Goal: Information Seeking & Learning: Learn about a topic

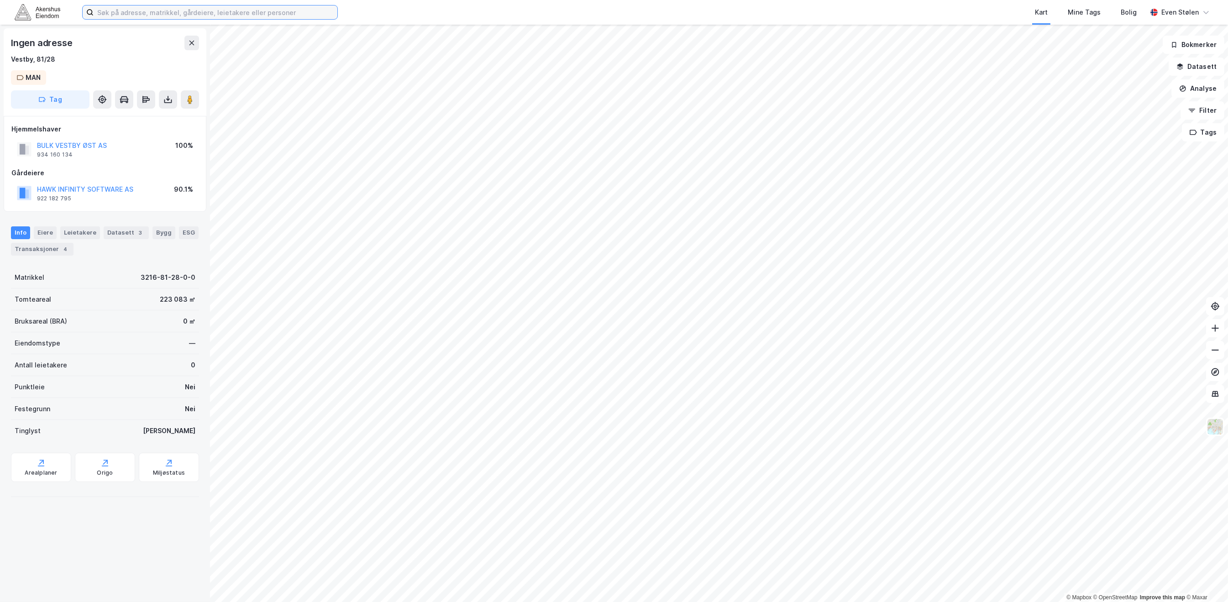
click at [113, 10] on input at bounding box center [216, 12] width 244 height 14
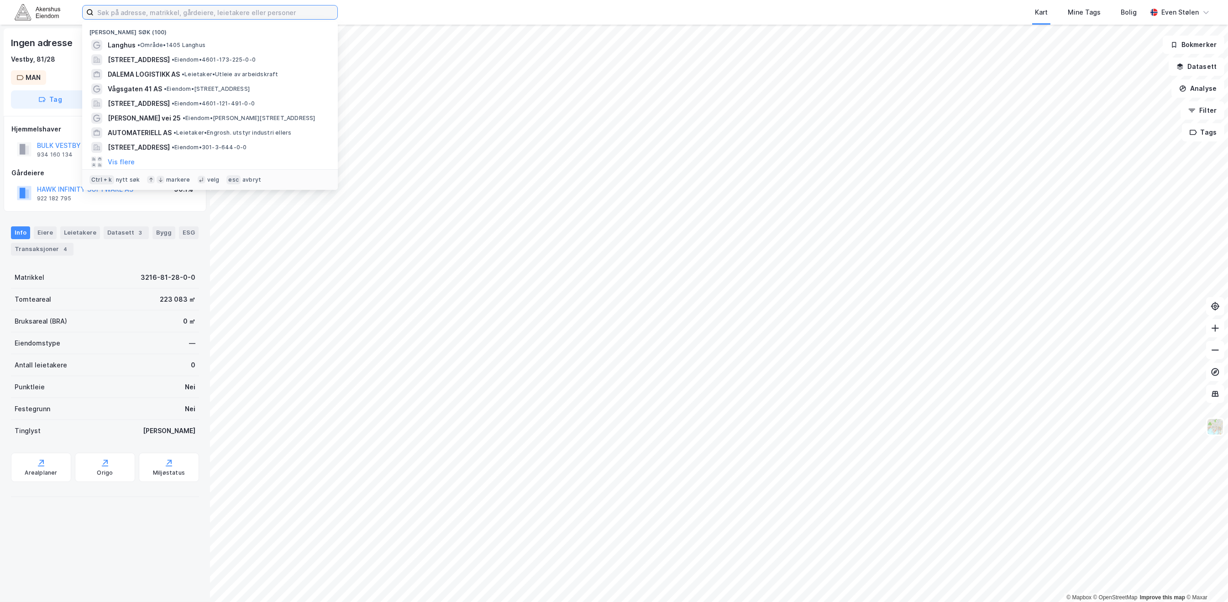
paste input "[STREET_ADDRESS]"
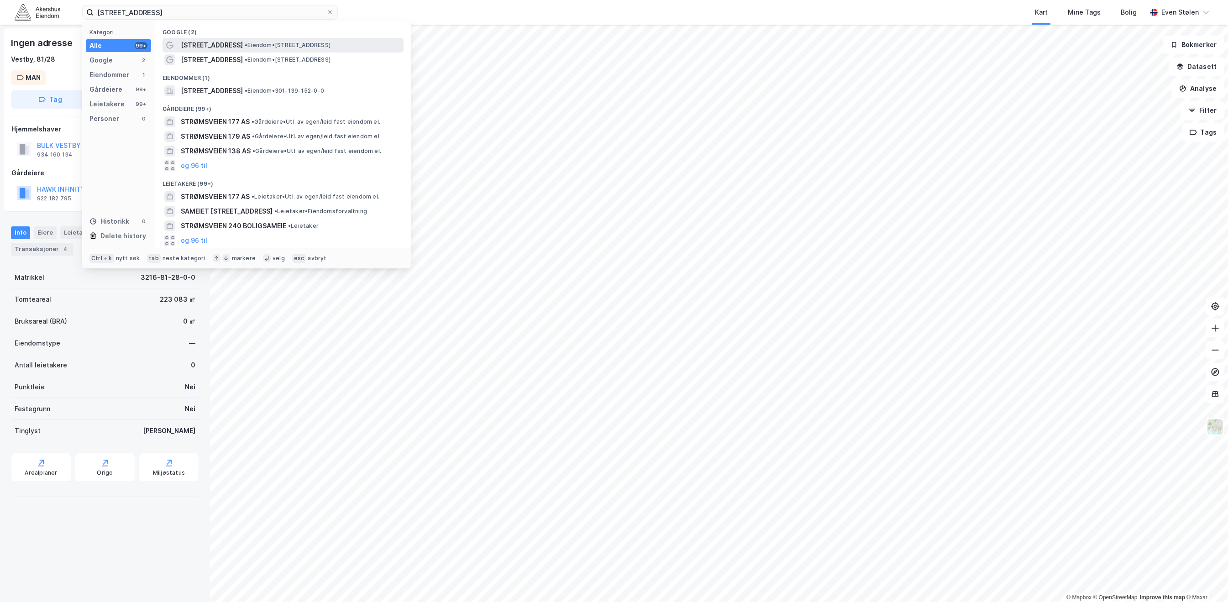
click at [325, 45] on span "• Eiendom • [STREET_ADDRESS]" at bounding box center [288, 45] width 86 height 7
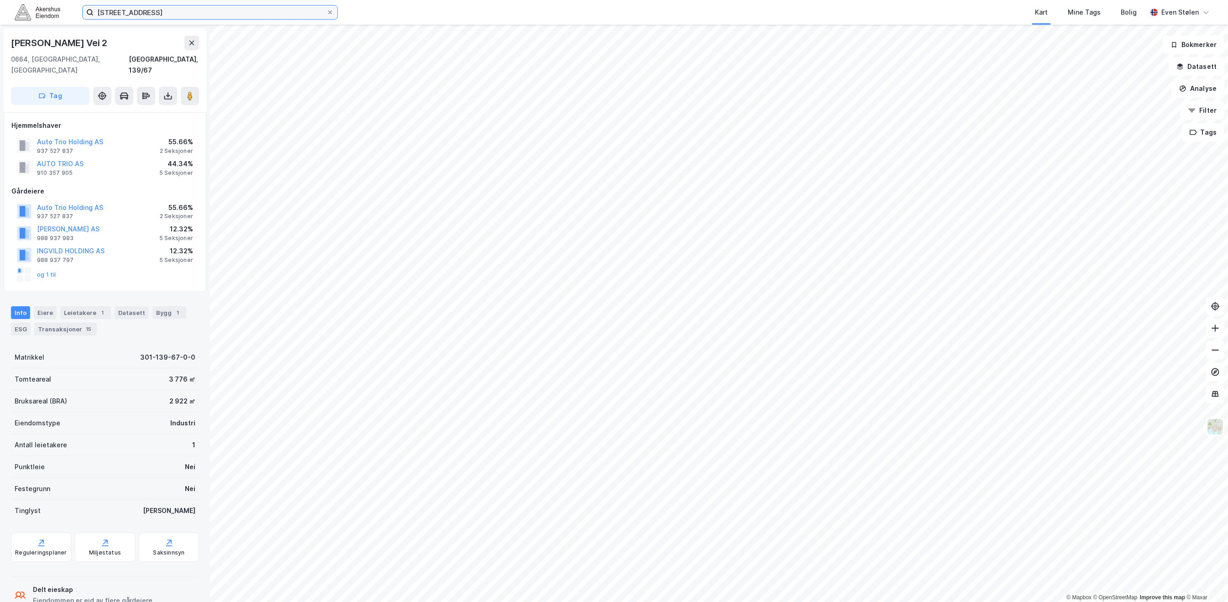
click at [208, 14] on input "[STREET_ADDRESS]" at bounding box center [210, 12] width 233 height 14
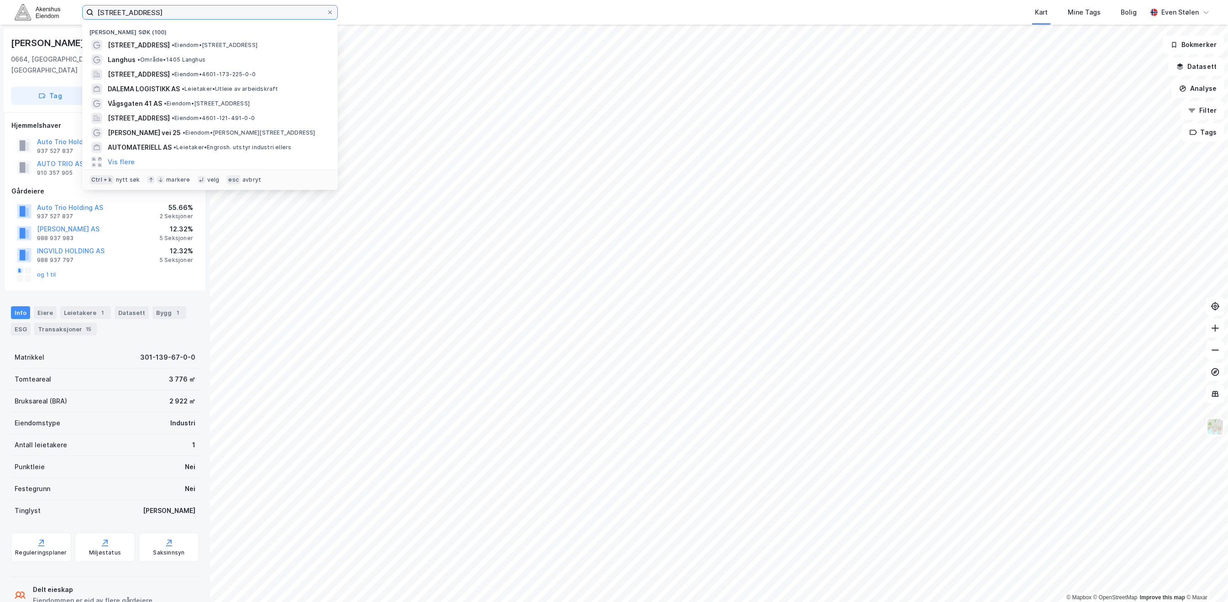
click at [208, 14] on input "[STREET_ADDRESS]" at bounding box center [210, 12] width 233 height 14
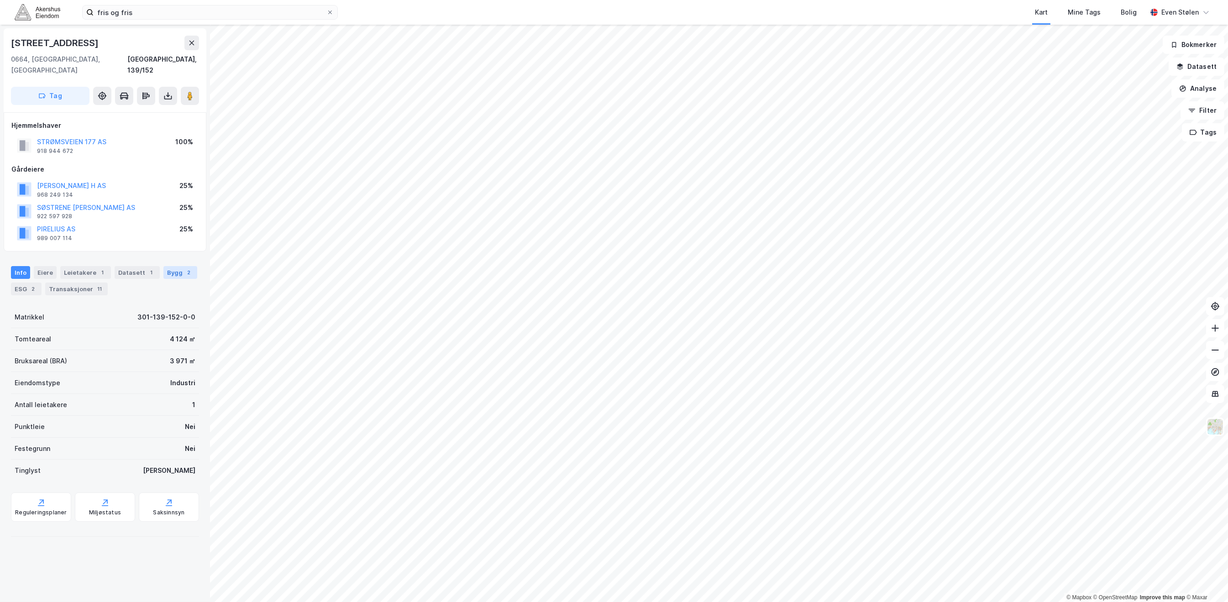
click at [163, 266] on div "Bygg 2" at bounding box center [180, 272] width 34 height 13
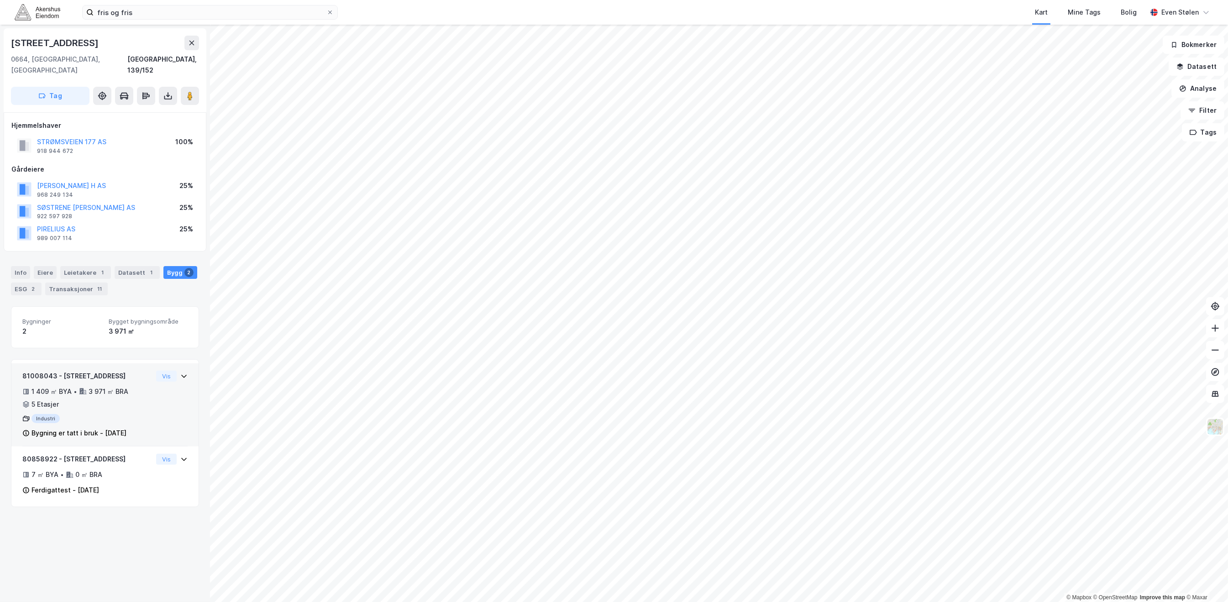
click at [177, 372] on div "81008043 - Strømsveien 177 1 409 ㎡ BYA • 3 971 ㎡ BRA • 5 Etasjer Industri Bygni…" at bounding box center [104, 409] width 165 height 76
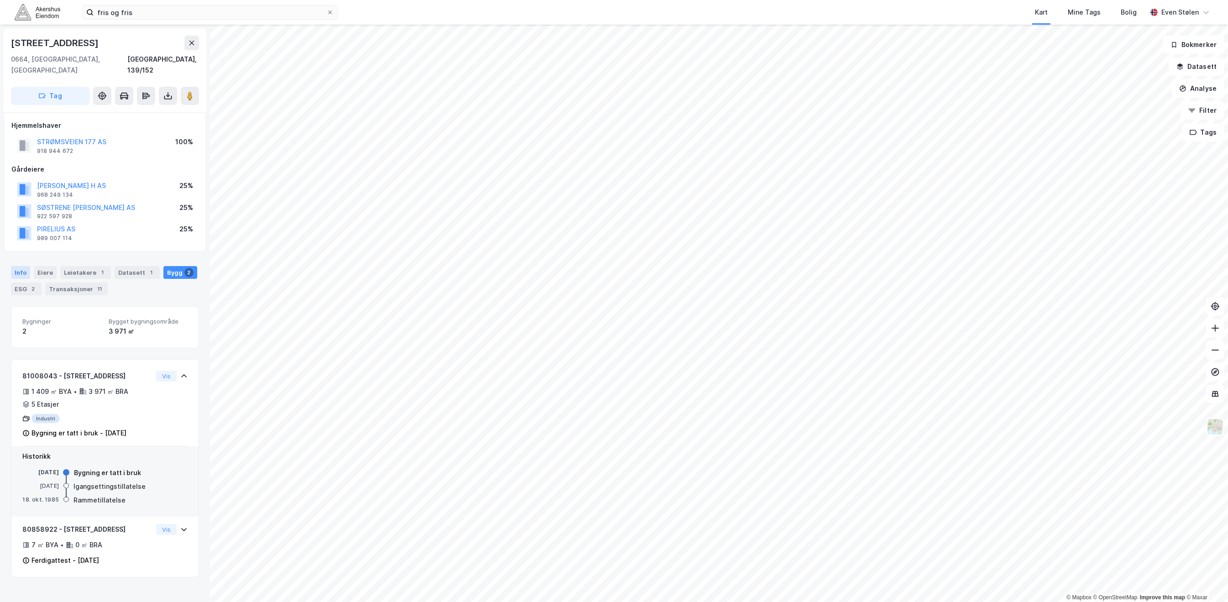
click at [21, 266] on div "Info" at bounding box center [20, 272] width 19 height 13
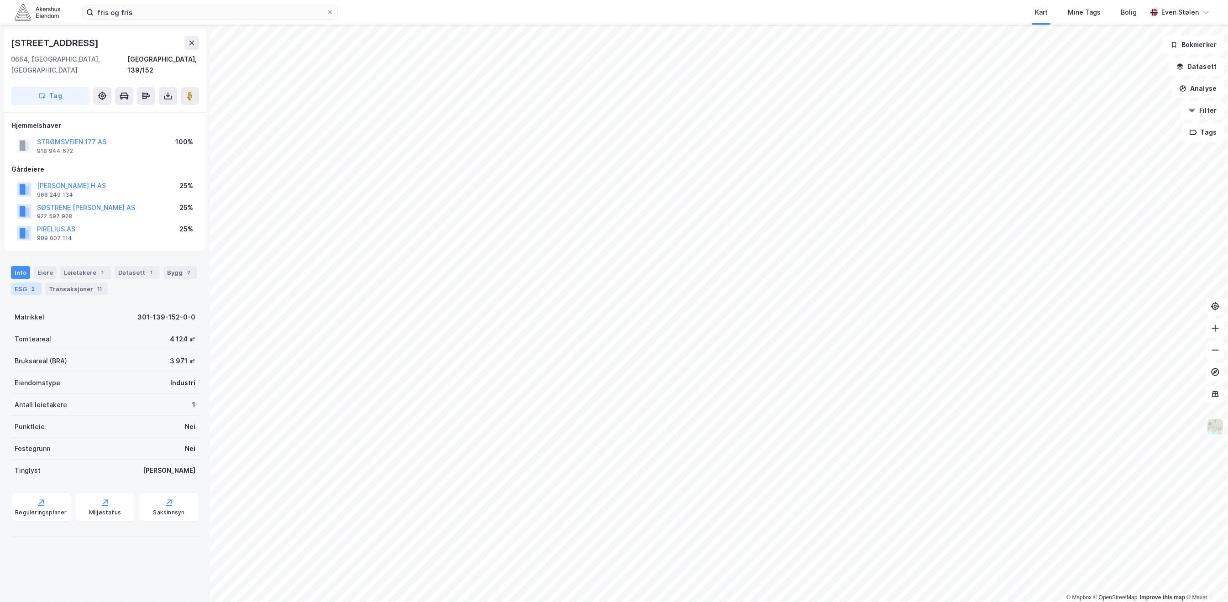
click at [30, 284] on div "2" at bounding box center [33, 288] width 9 height 9
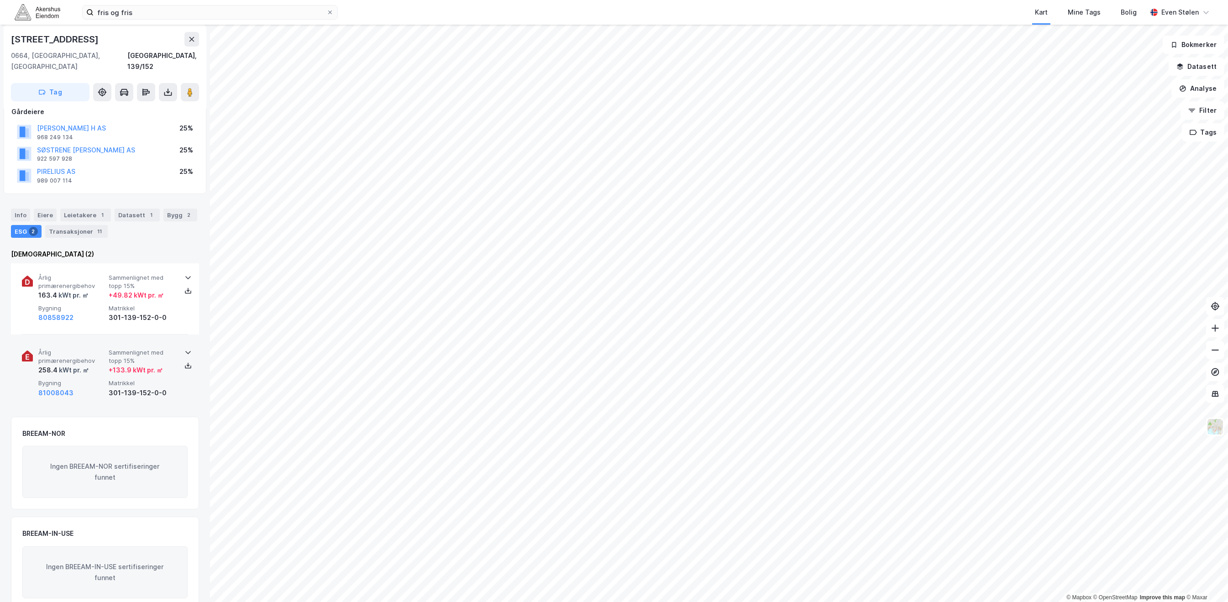
scroll to position [66, 0]
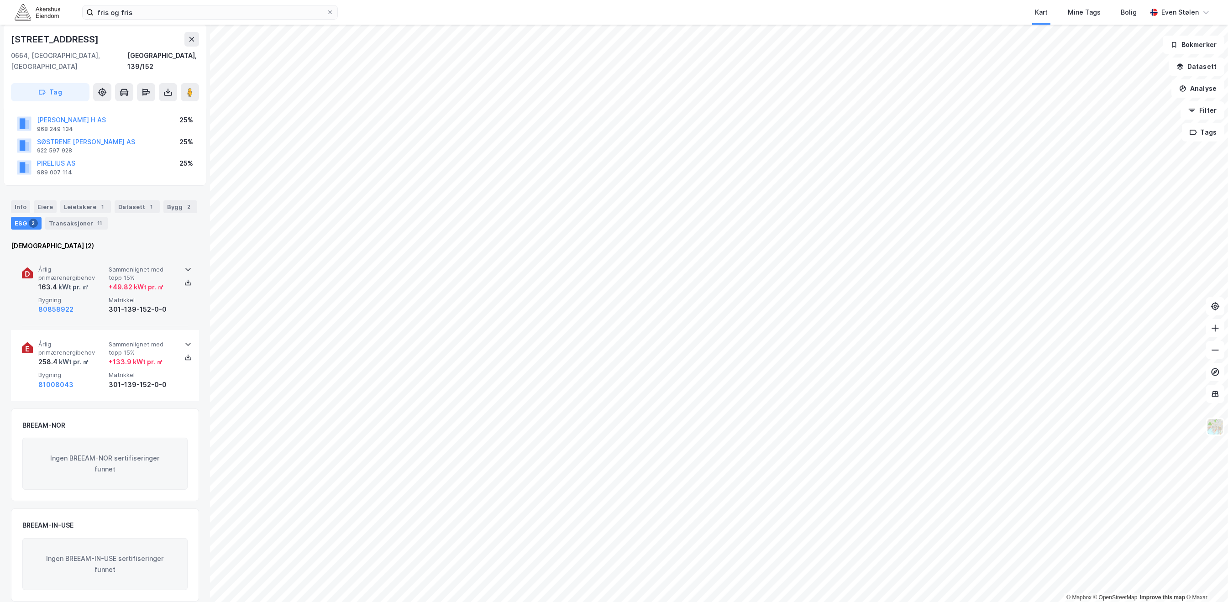
click at [111, 296] on span "Matrikkel" at bounding box center [142, 300] width 67 height 8
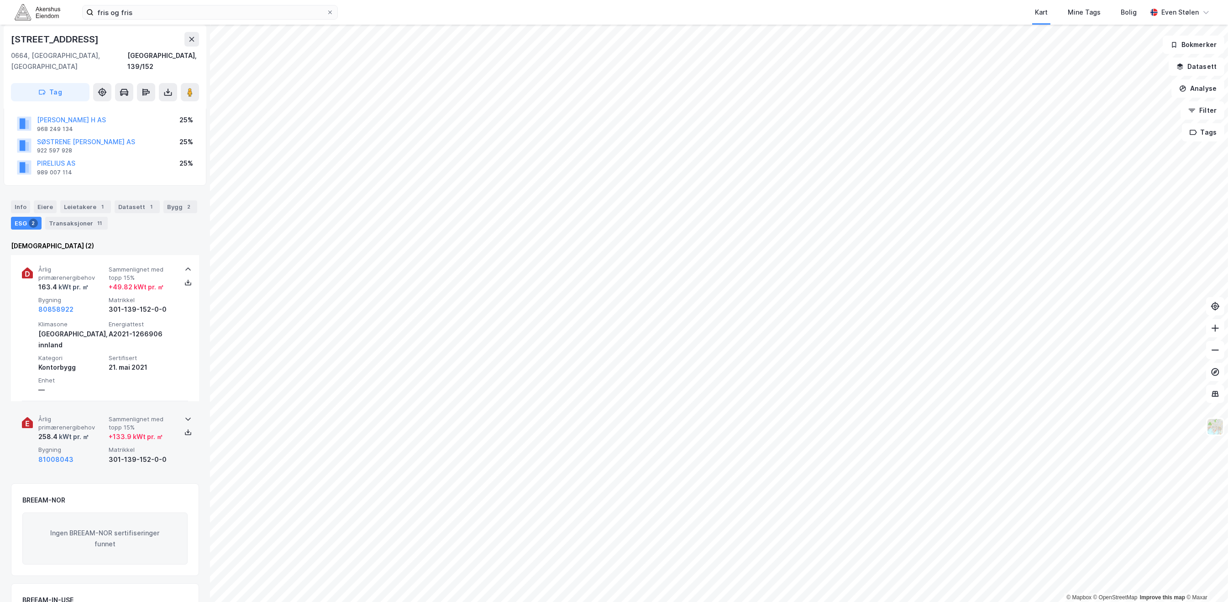
click at [115, 431] on div "+ 133.9 kWt pr. ㎡" at bounding box center [136, 436] width 54 height 11
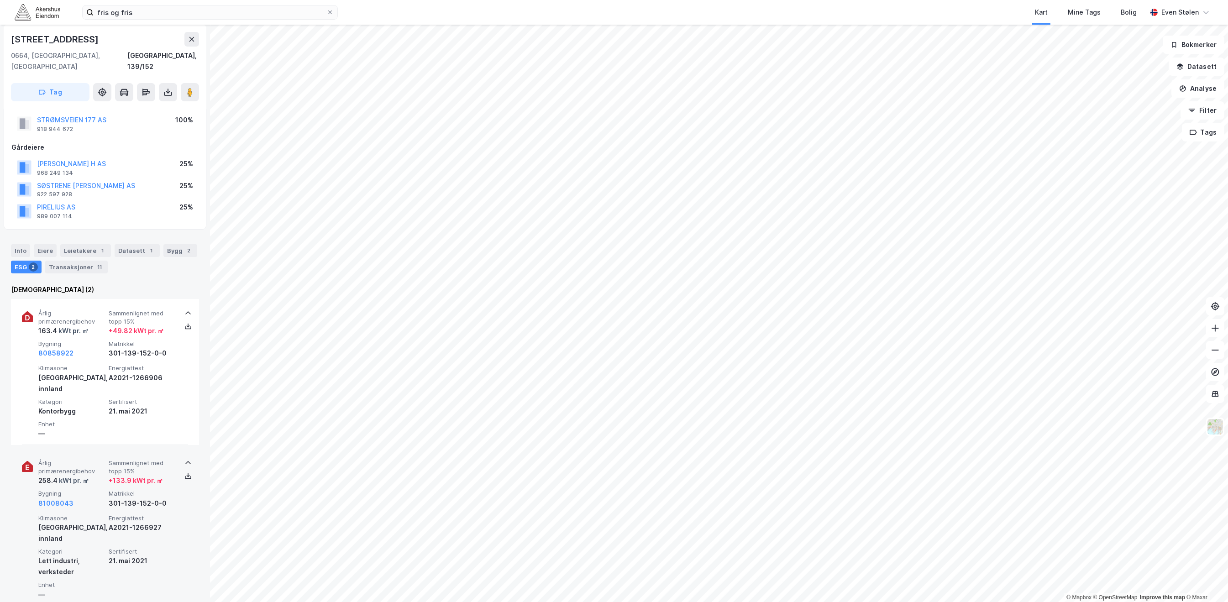
scroll to position [83, 0]
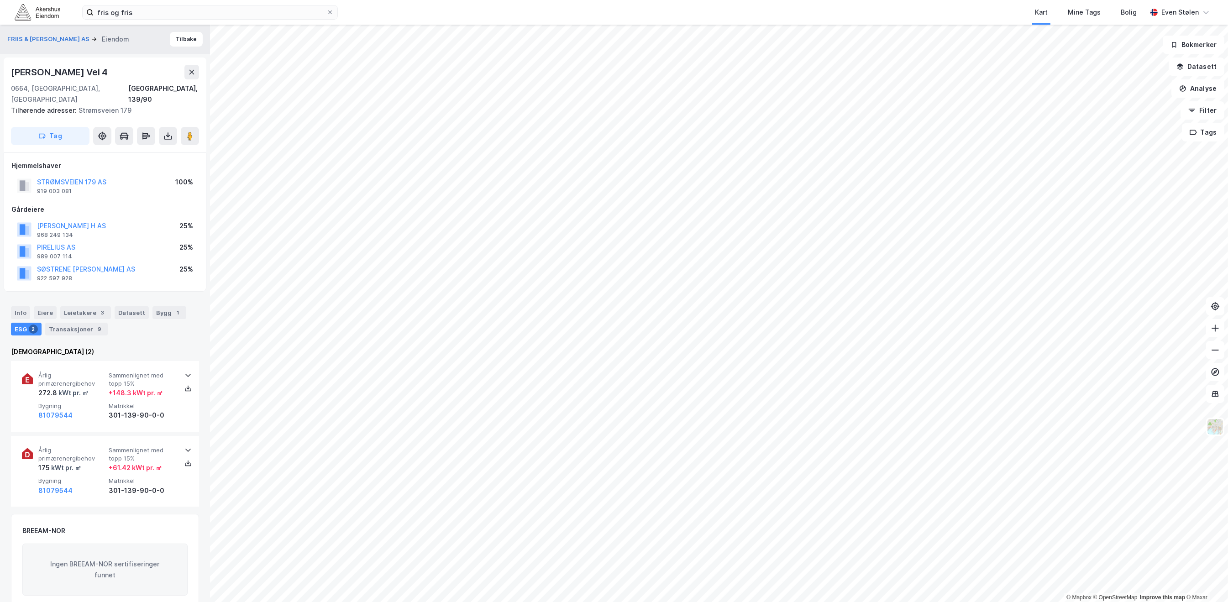
scroll to position [83, 0]
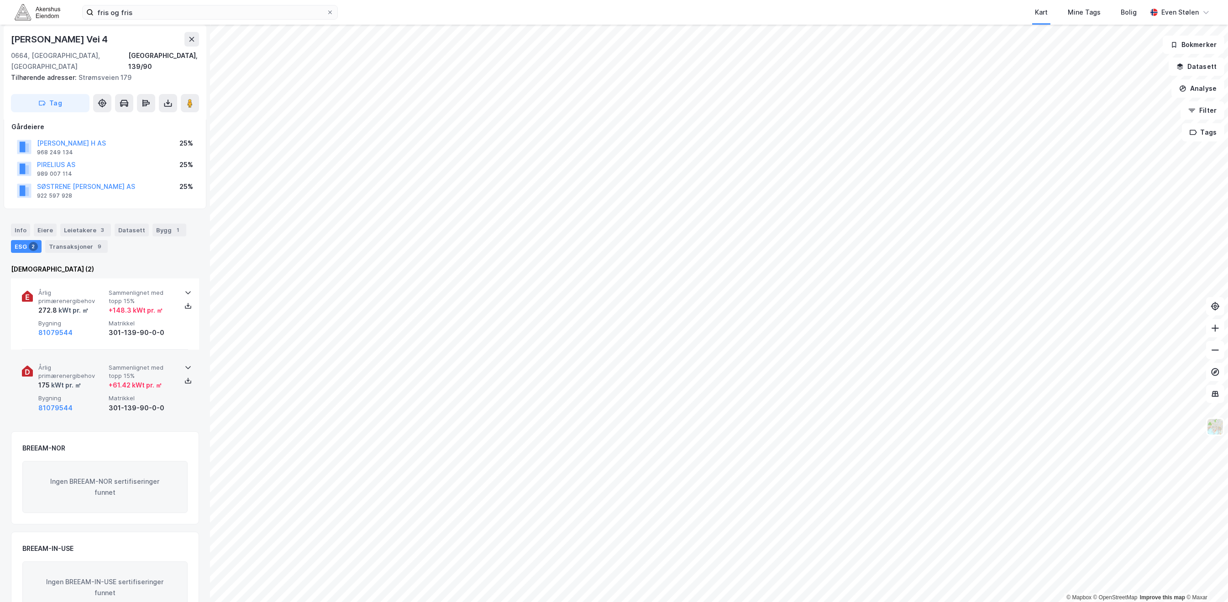
click at [130, 403] on div "Årlig primærenergibehov 175 kWt pr. ㎡ Sammenlignet med [PERSON_NAME] 15% + 61.4…" at bounding box center [105, 388] width 166 height 71
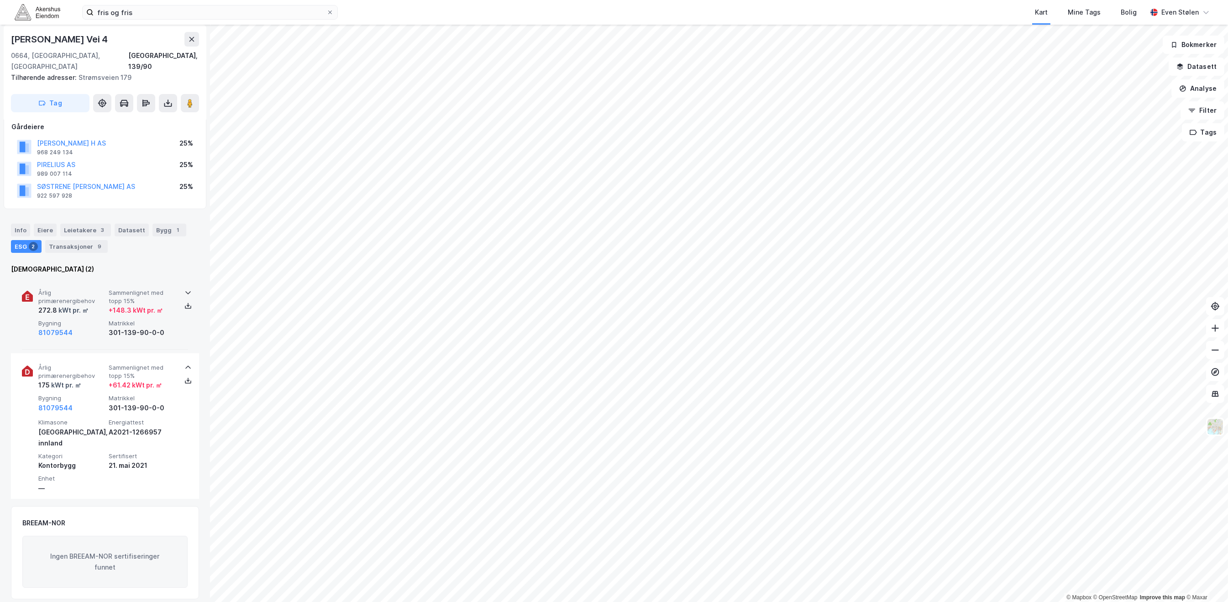
click at [103, 306] on div "Årlig primærenergibehov 272.8 kWt pr. ㎡ Sammenlignet med [PERSON_NAME] 15% + 14…" at bounding box center [106, 313] width 137 height 49
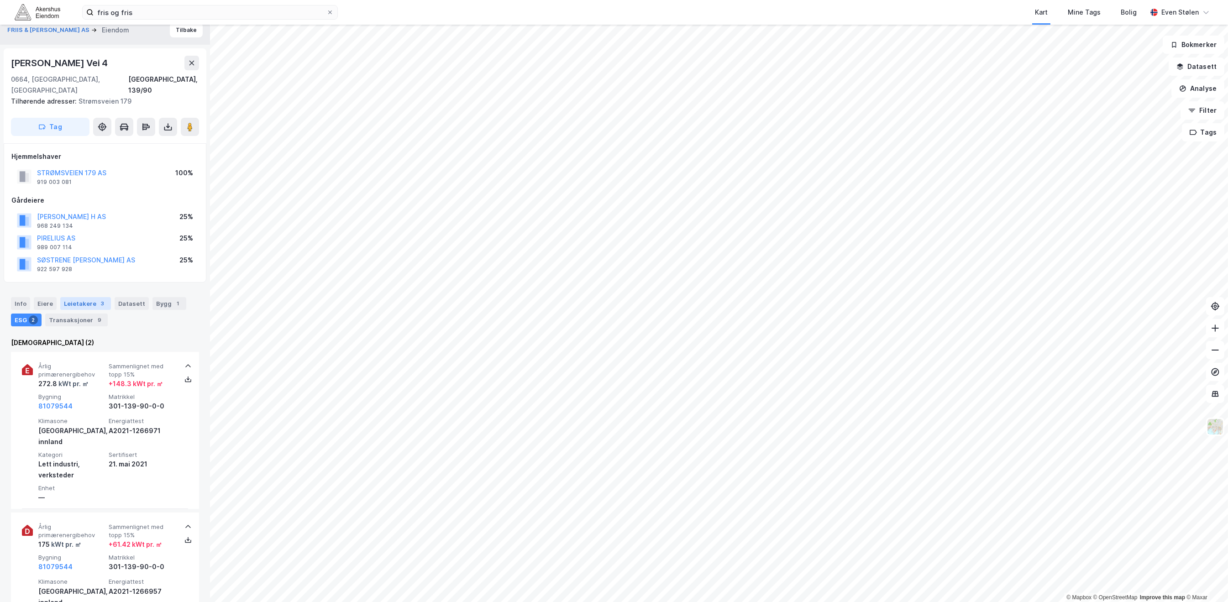
scroll to position [0, 0]
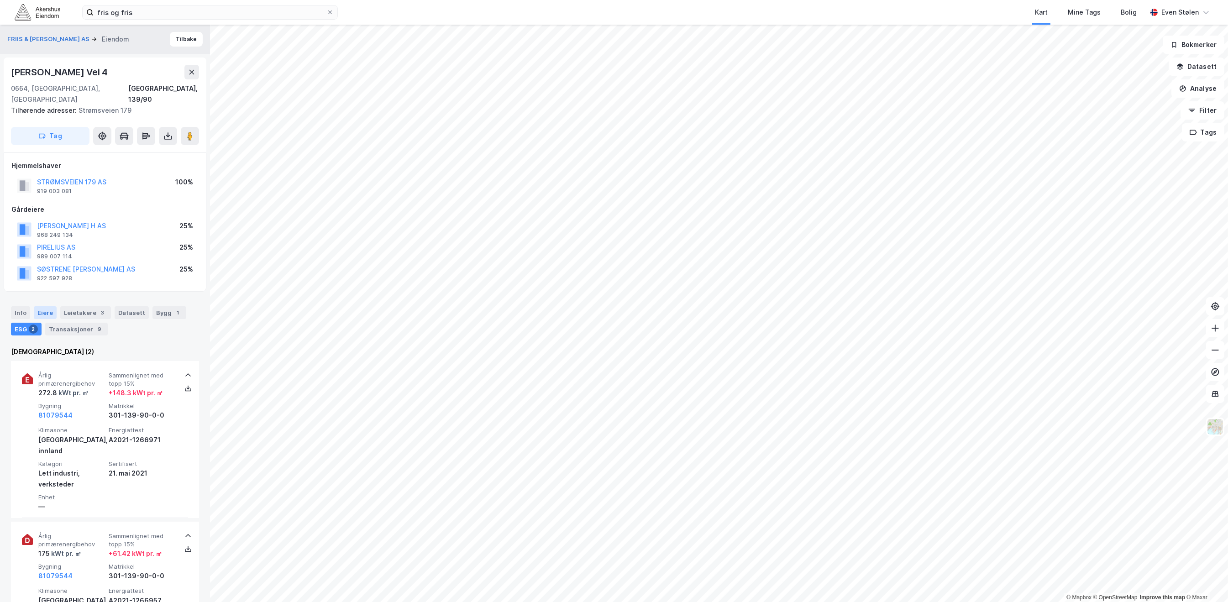
drag, startPoint x: 12, startPoint y: 303, endPoint x: 32, endPoint y: 303, distance: 20.5
click at [12, 306] on div "Info" at bounding box center [20, 312] width 19 height 13
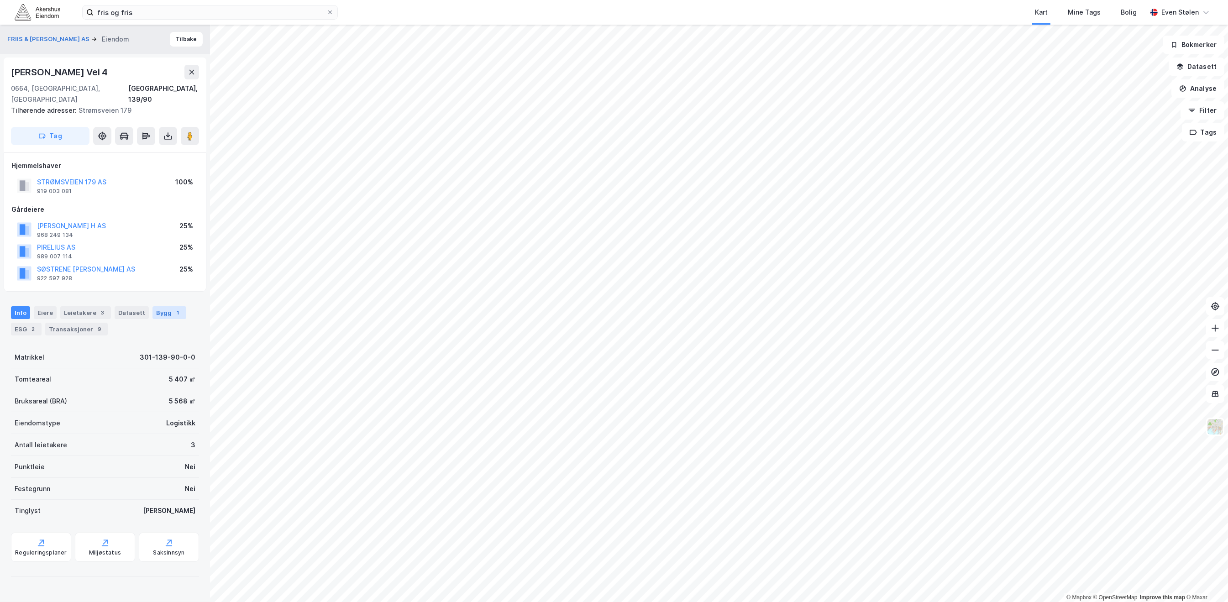
click at [173, 308] on div "1" at bounding box center [177, 312] width 9 height 9
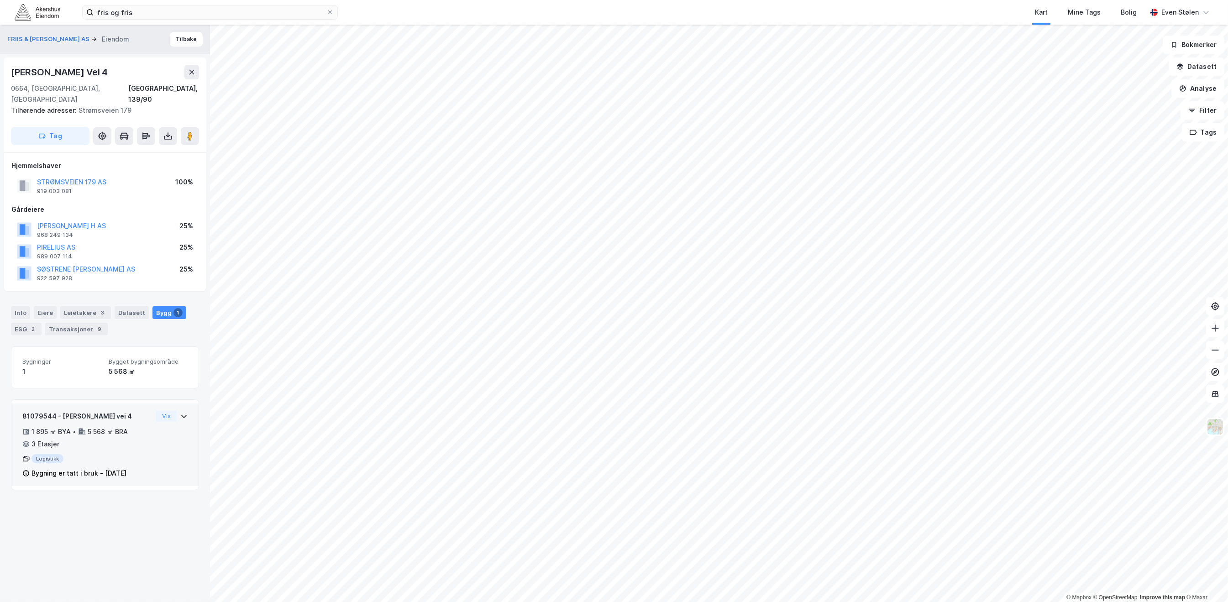
click at [169, 425] on div "81079544 - [PERSON_NAME] vei 4 1 895 ㎡ BYA • 5 568 ㎡ BRA • 3 Etasjer Logistikk …" at bounding box center [104, 449] width 165 height 76
click at [18, 306] on div "Info" at bounding box center [20, 312] width 19 height 13
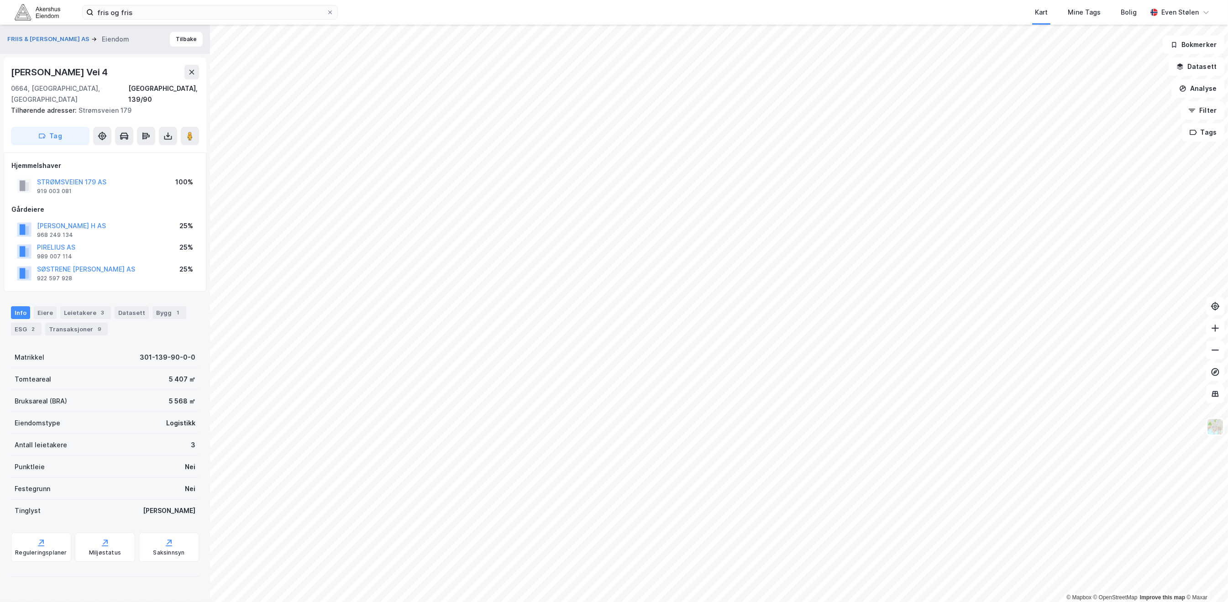
click at [29, 69] on div "[PERSON_NAME] Vei 4" at bounding box center [60, 72] width 99 height 15
click at [29, 38] on button "FRIIS & [PERSON_NAME] AS" at bounding box center [49, 39] width 84 height 9
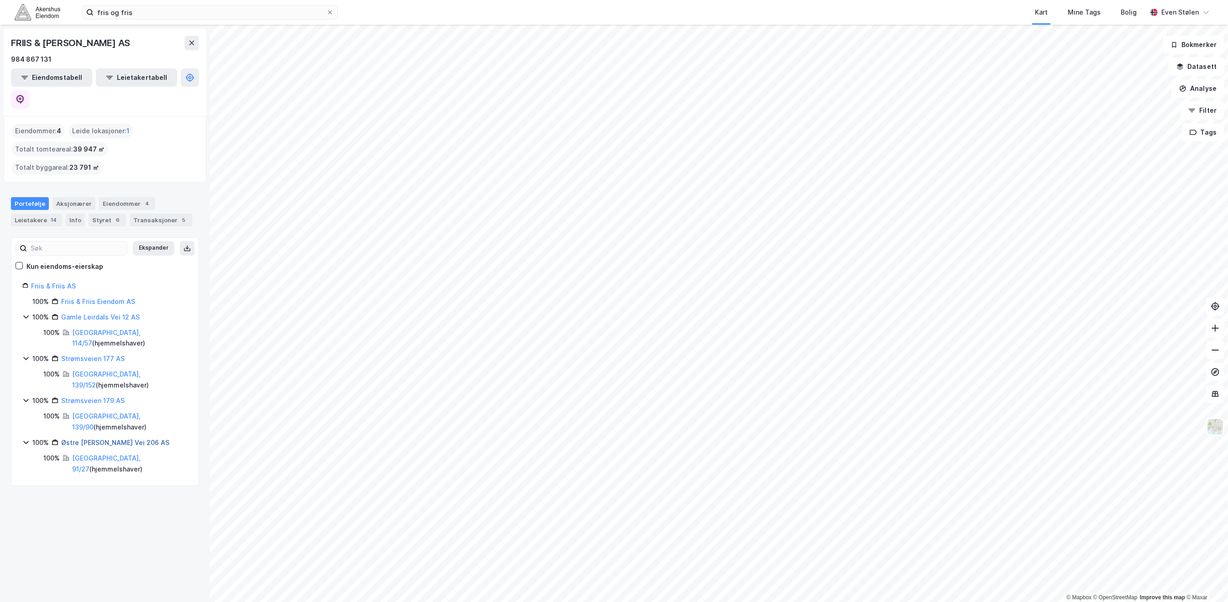
click at [89, 439] on link "Østre [PERSON_NAME] Vei 206 AS" at bounding box center [115, 443] width 108 height 8
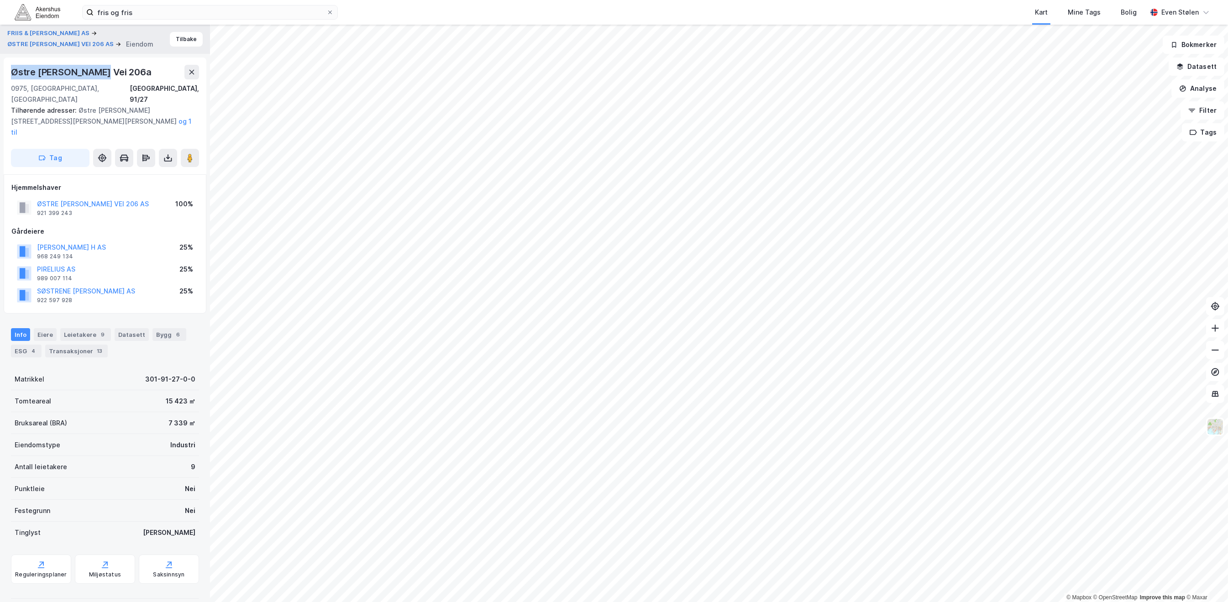
drag, startPoint x: 96, startPoint y: 72, endPoint x: 6, endPoint y: 70, distance: 89.9
click at [6, 70] on div "Østre [PERSON_NAME][STREET_ADDRESS], 91/27 Tilhørende adresser: [STREET_ADDRESS…" at bounding box center [105, 115] width 203 height 117
copy div "Østre [PERSON_NAME] Vei 206a"
click at [159, 328] on div "Bygg 6" at bounding box center [169, 334] width 34 height 13
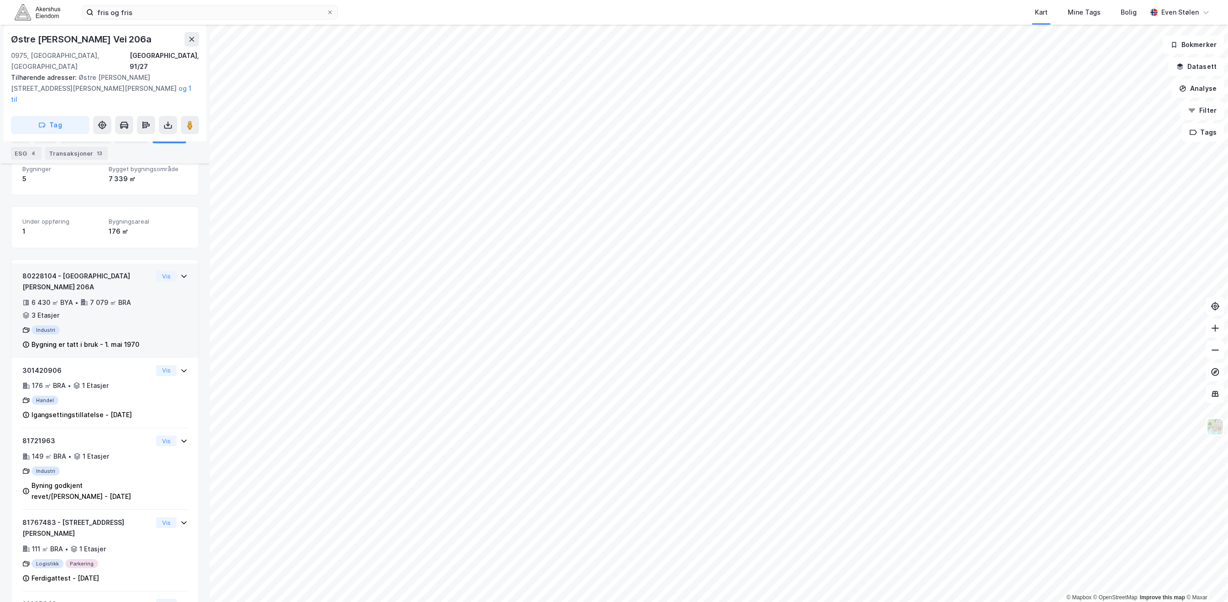
scroll to position [243, 0]
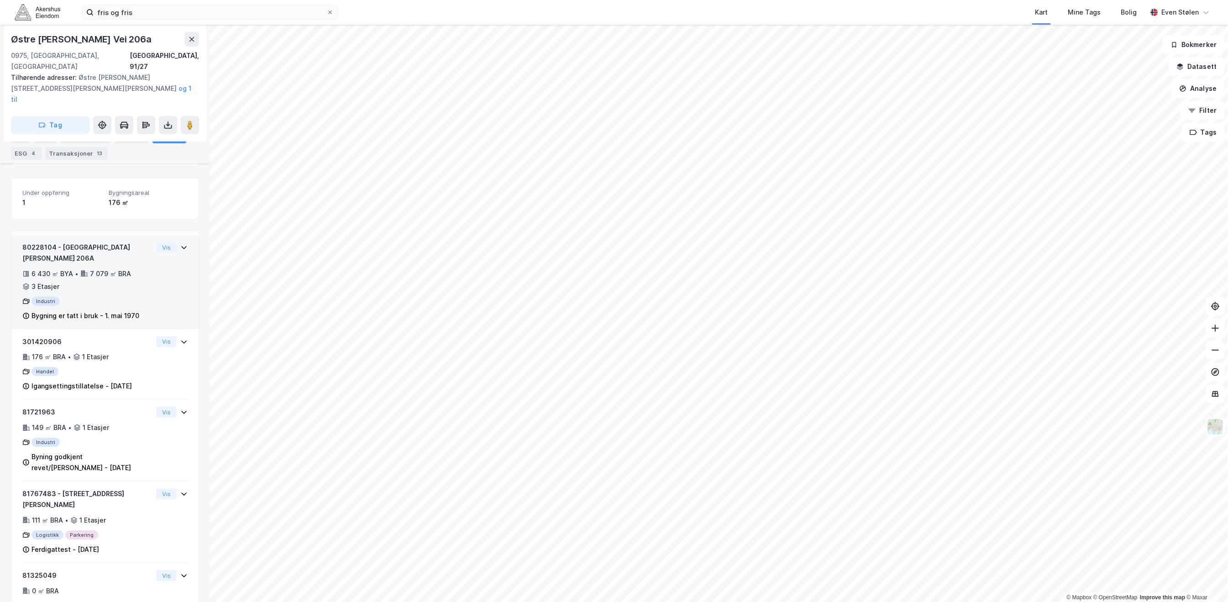
click at [110, 268] on div "7 079 ㎡ BRA" at bounding box center [110, 273] width 41 height 11
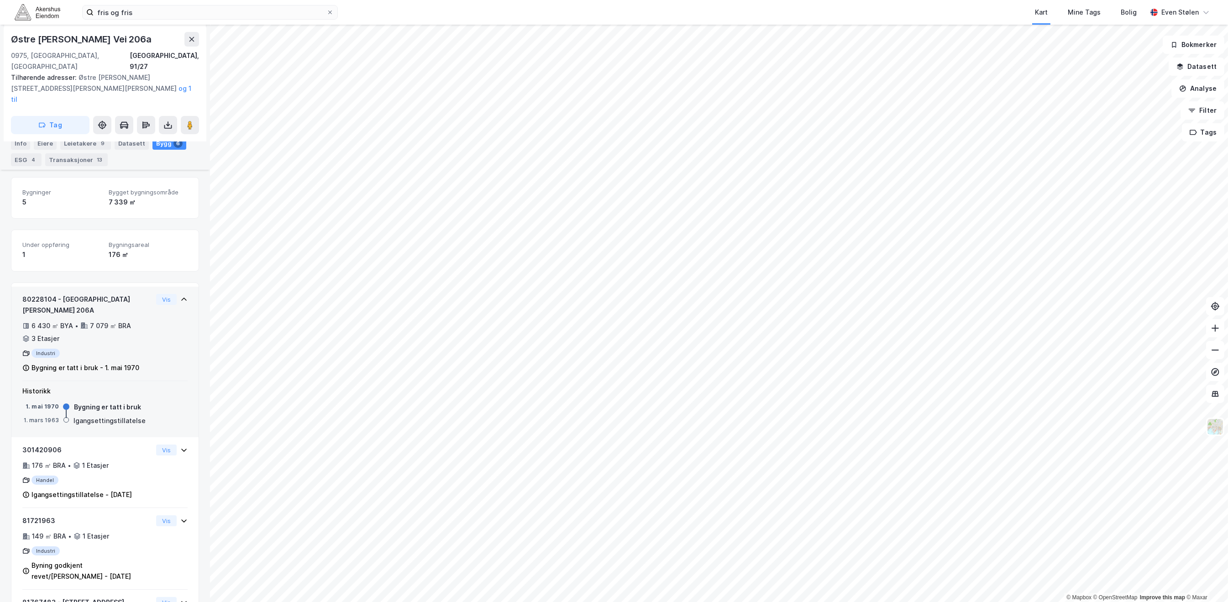
scroll to position [183, 0]
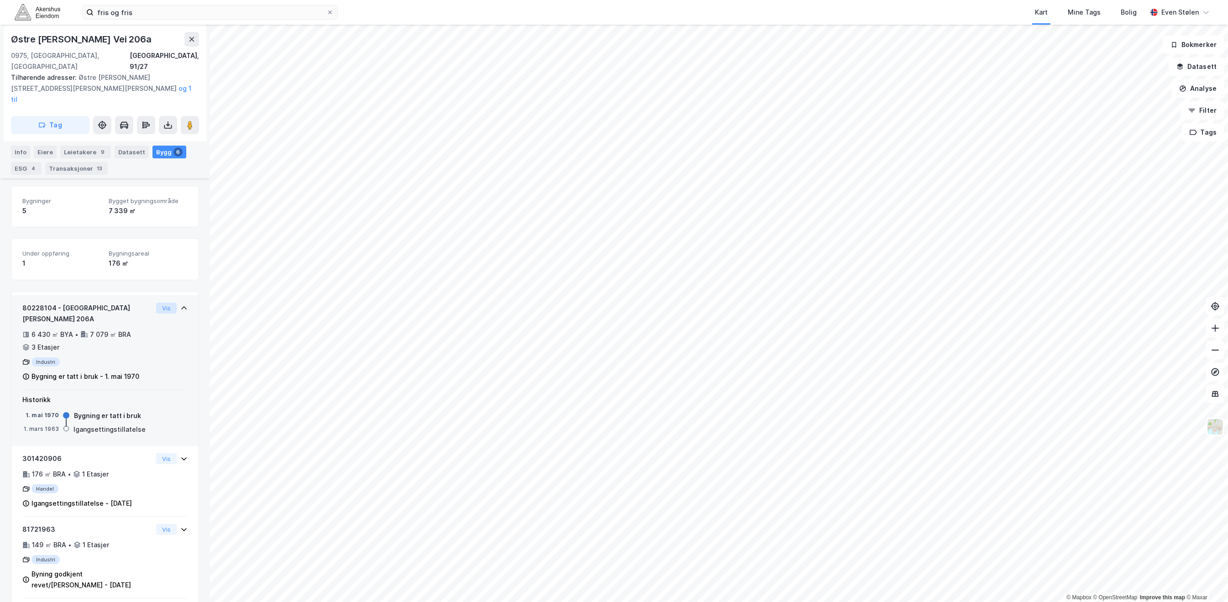
click at [161, 303] on button "Vis" at bounding box center [166, 308] width 21 height 11
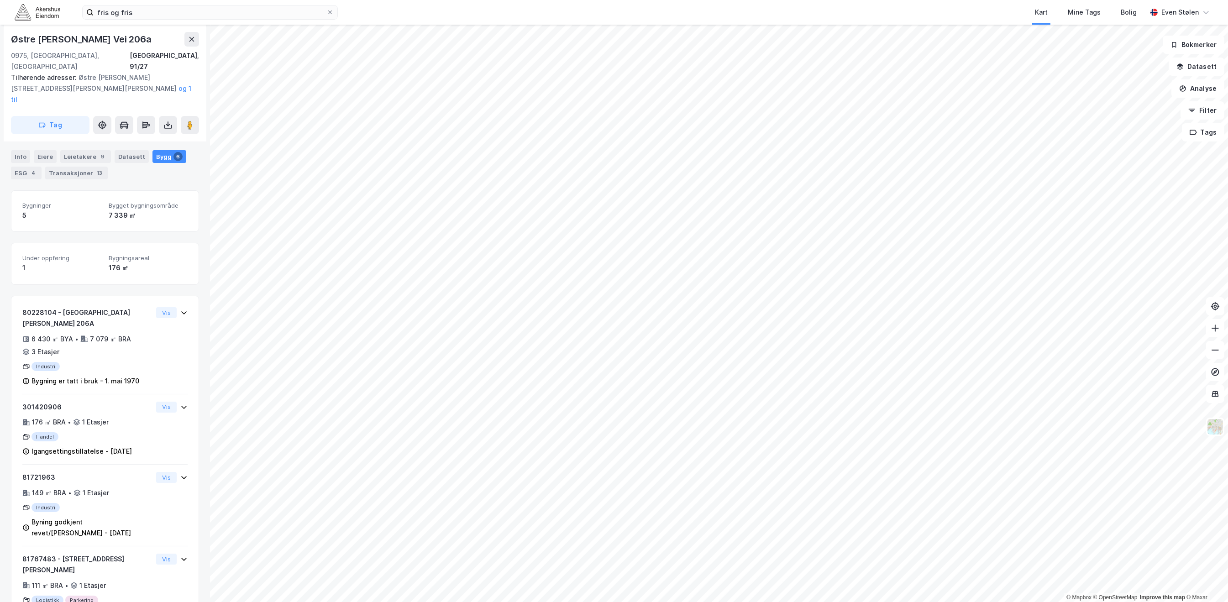
scroll to position [56, 0]
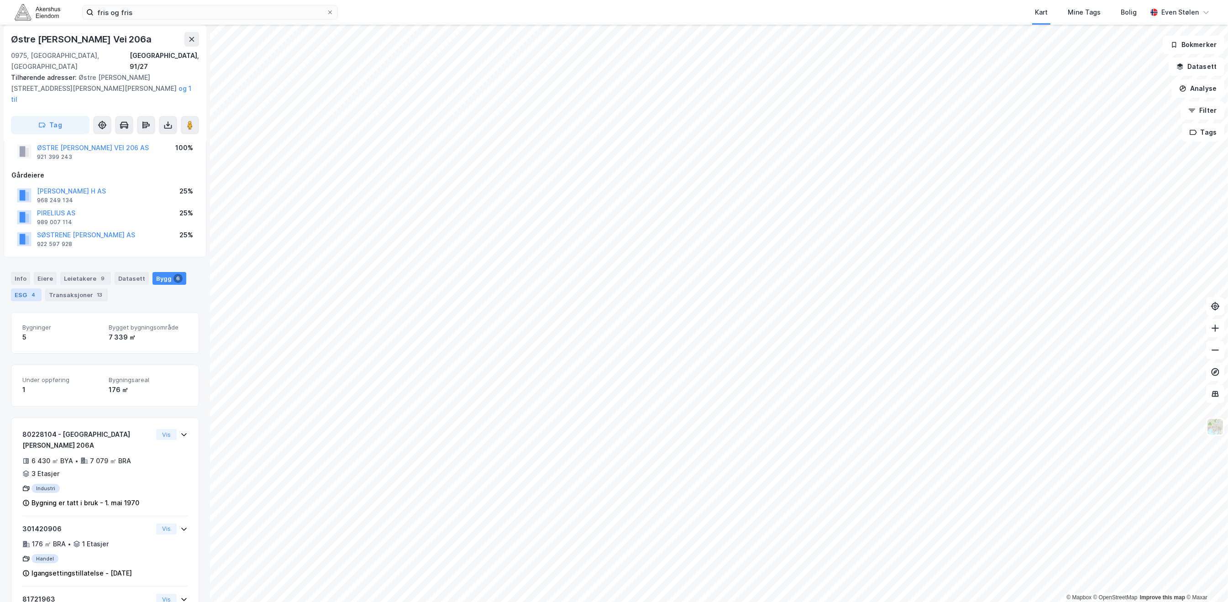
click at [32, 290] on div "4" at bounding box center [33, 294] width 9 height 9
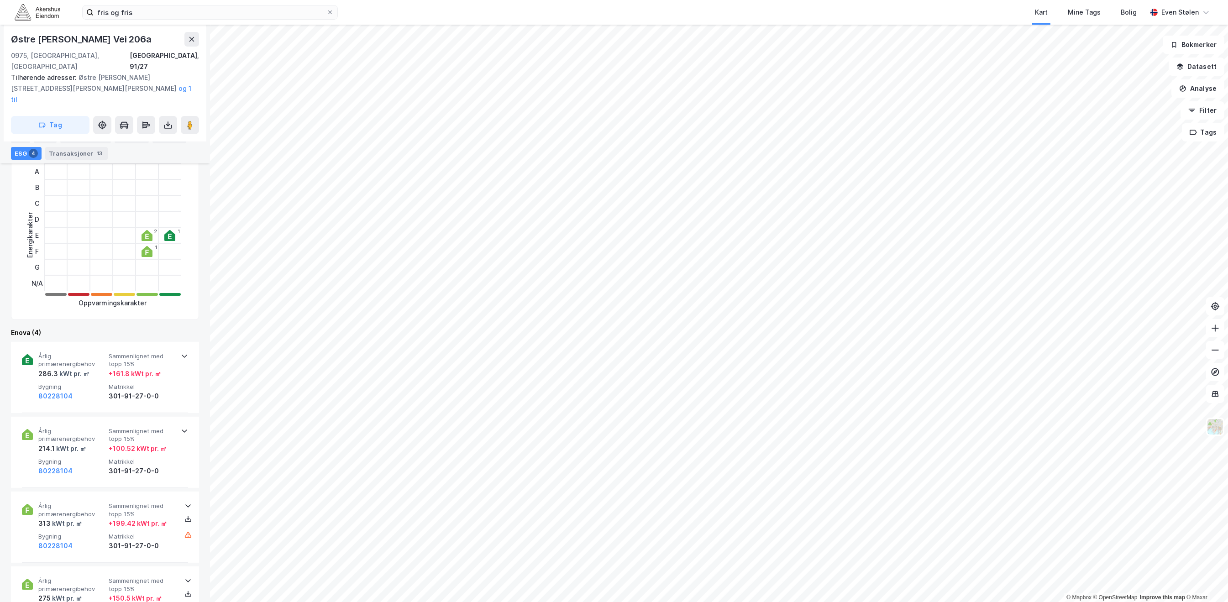
scroll to position [304, 0]
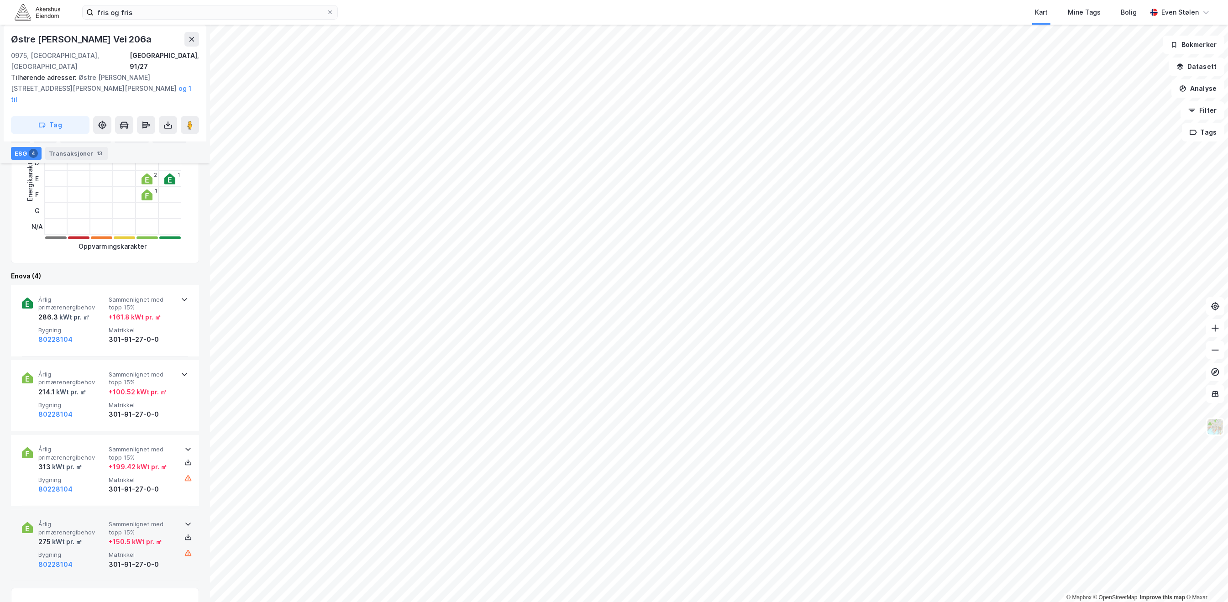
click at [119, 525] on div "Årlig primærenergibehov 275 kWt pr. ㎡ Sammenlignet med [PERSON_NAME] 15% + 150.…" at bounding box center [106, 544] width 137 height 49
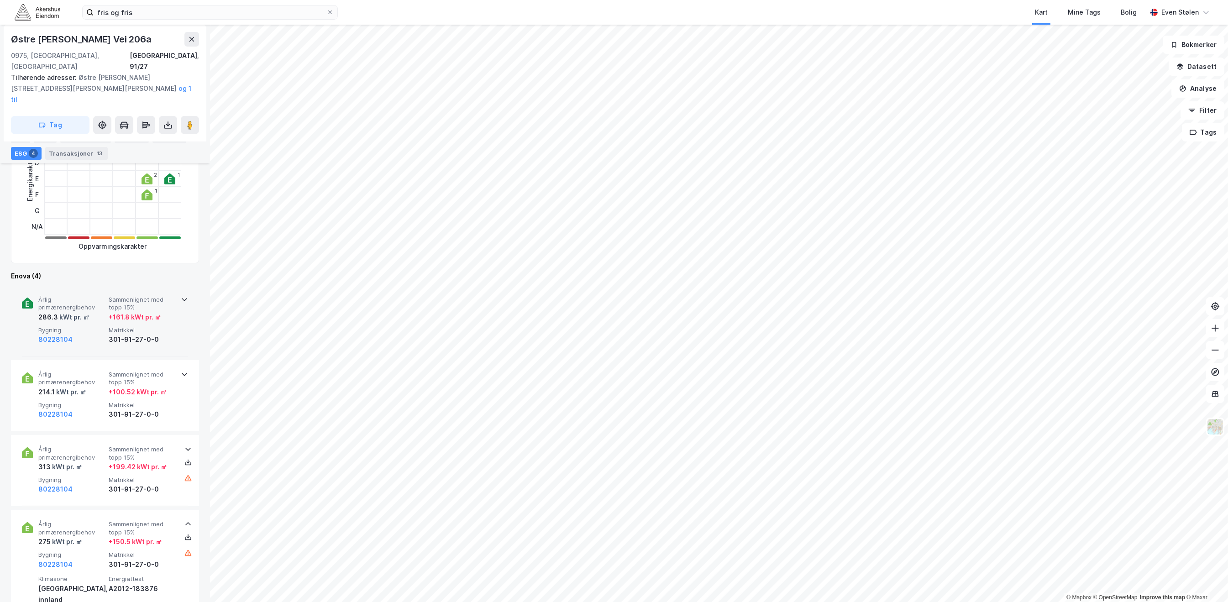
click at [96, 296] on span "Årlig primærenergibehov" at bounding box center [71, 304] width 67 height 16
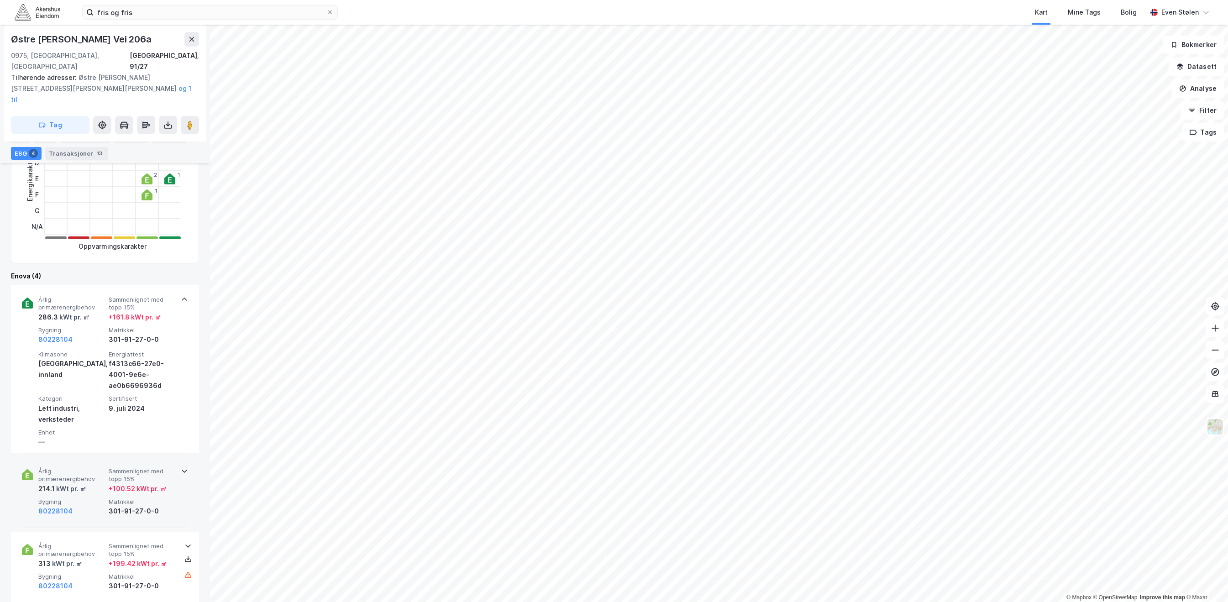
click at [96, 506] on div "80228104" at bounding box center [71, 511] width 67 height 11
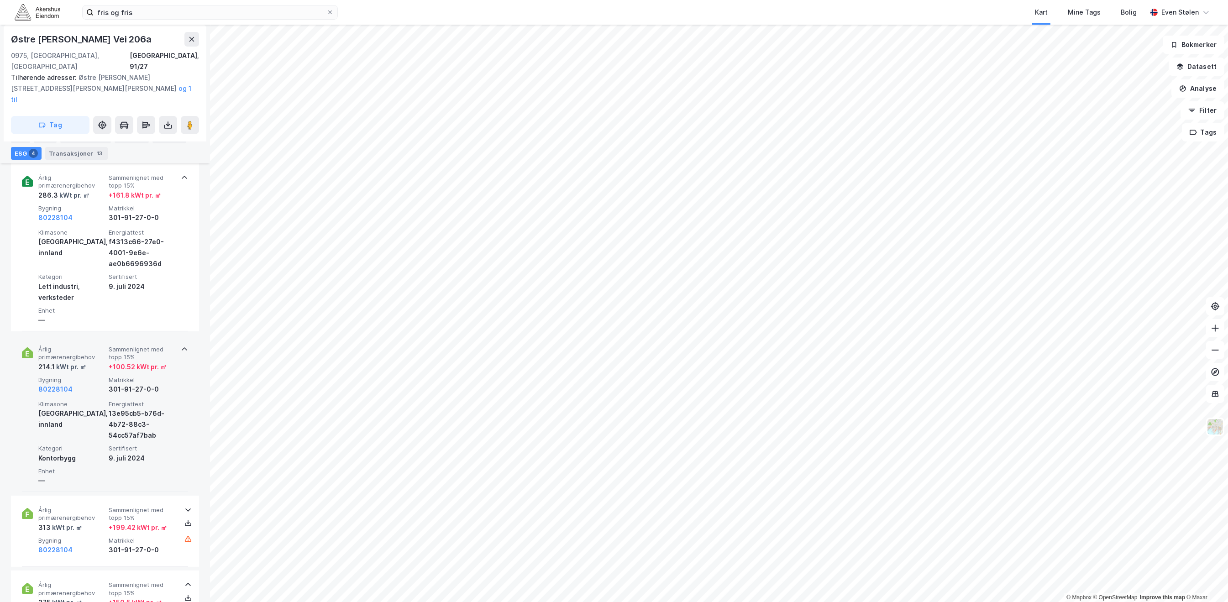
click at [96, 496] on div "Årlig primærenergibehov 313 kWt pr. ㎡ Sammenlignet med [PERSON_NAME] 15% + 199.…" at bounding box center [105, 531] width 166 height 71
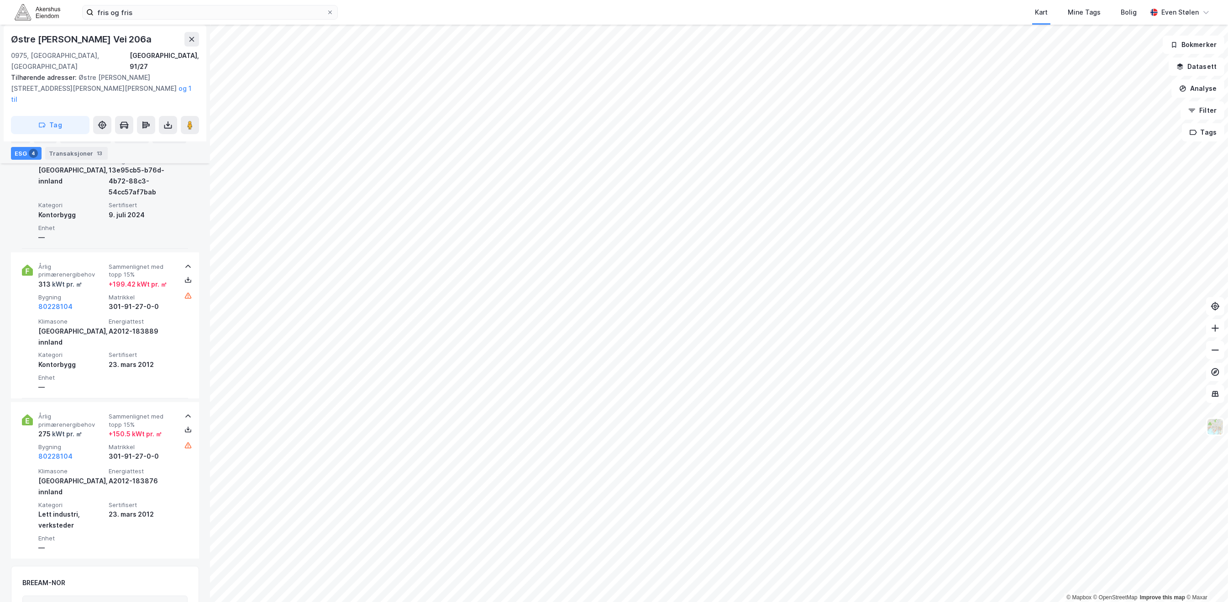
click at [96, 509] on div "Lett industri, verksteder" at bounding box center [71, 520] width 67 height 22
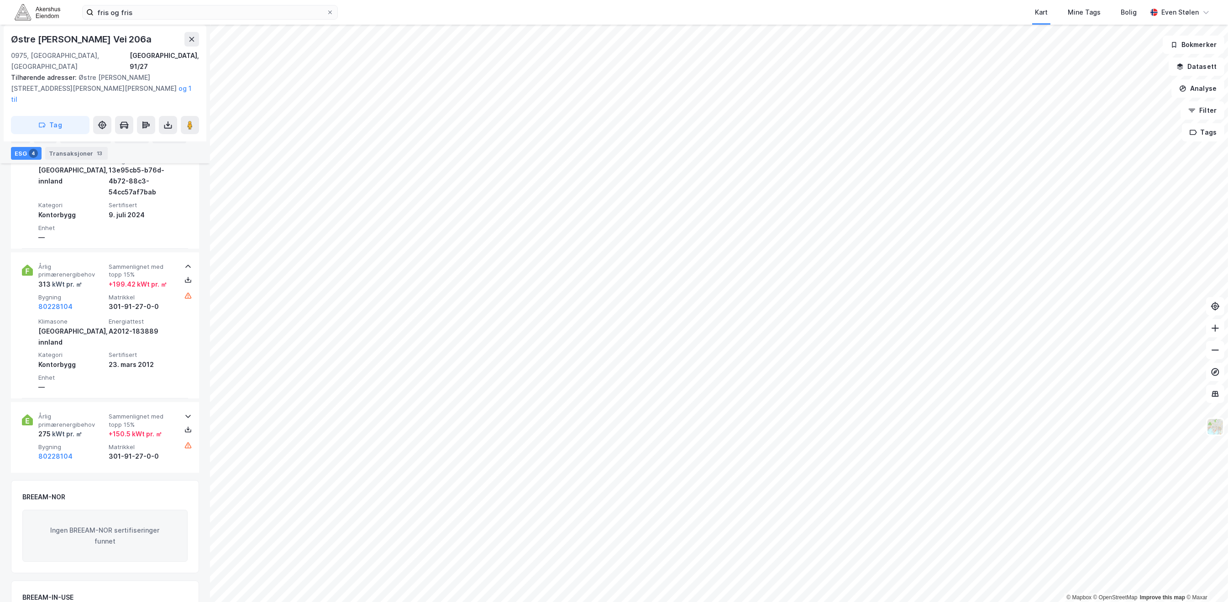
scroll to position [718, 0]
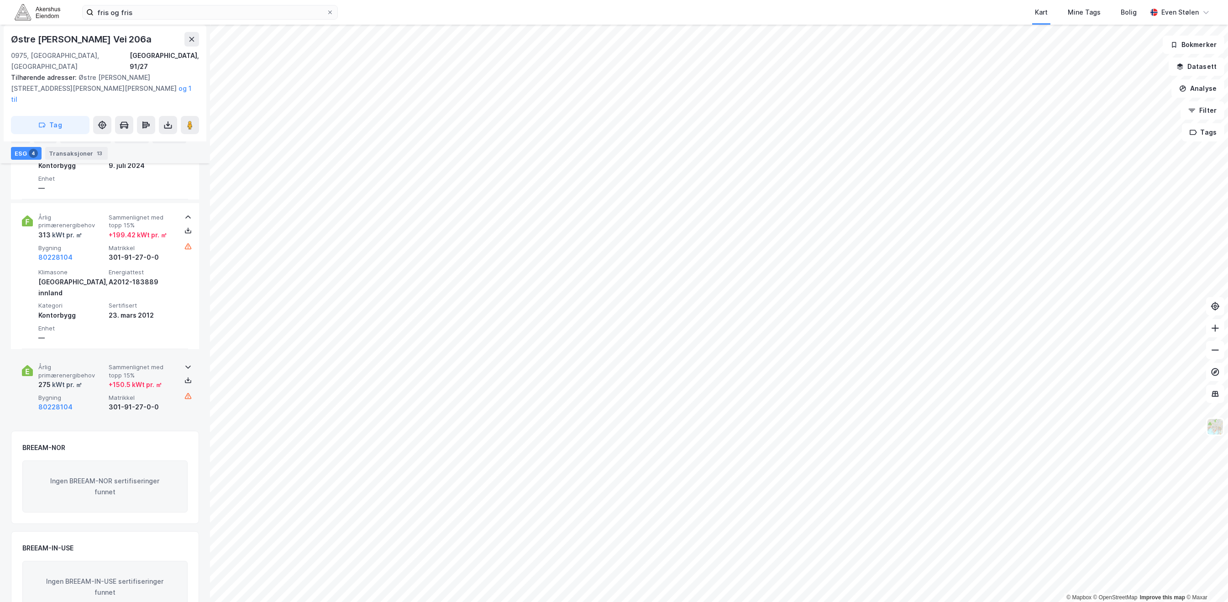
click at [96, 402] on div "80228104" at bounding box center [71, 407] width 67 height 11
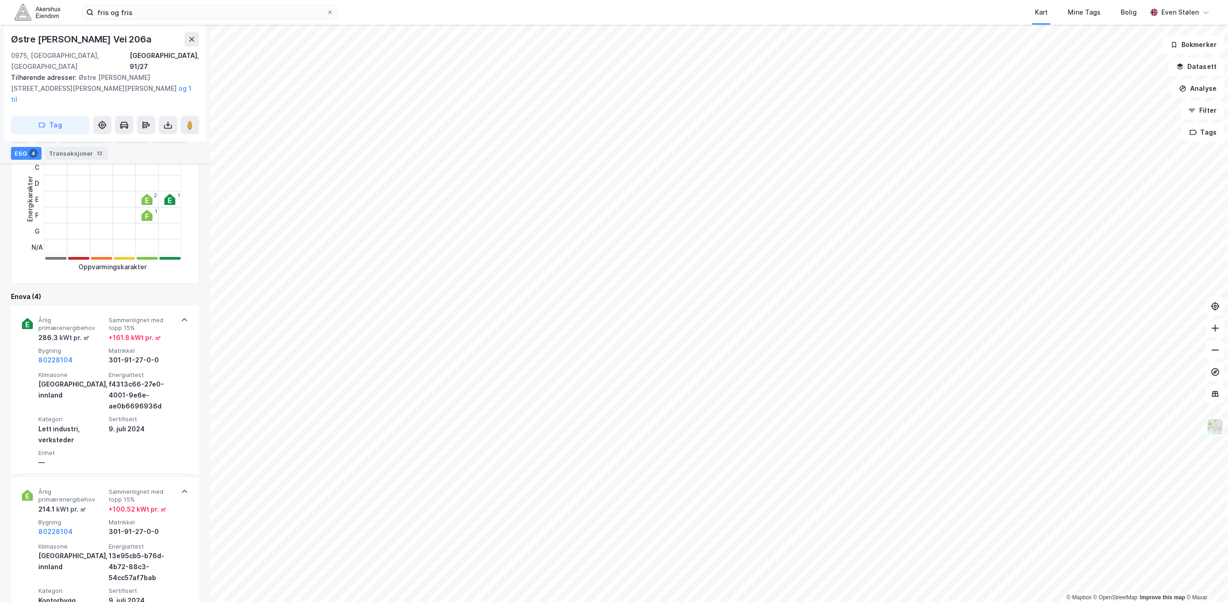
scroll to position [231, 0]
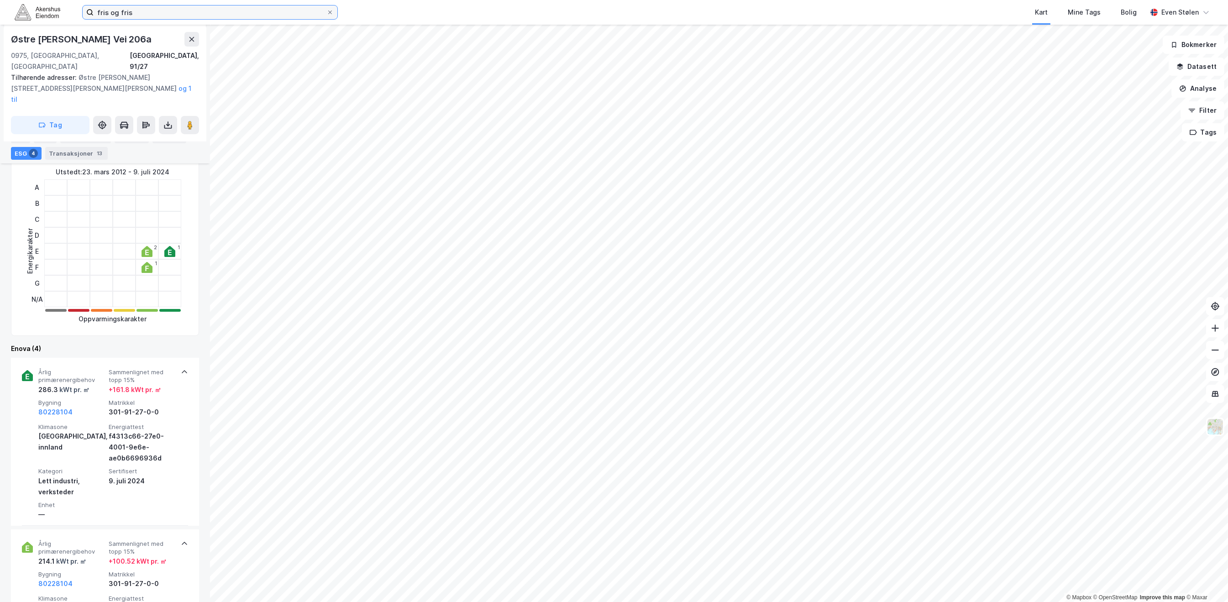
click at [261, 12] on input "fris og fris" at bounding box center [210, 12] width 233 height 14
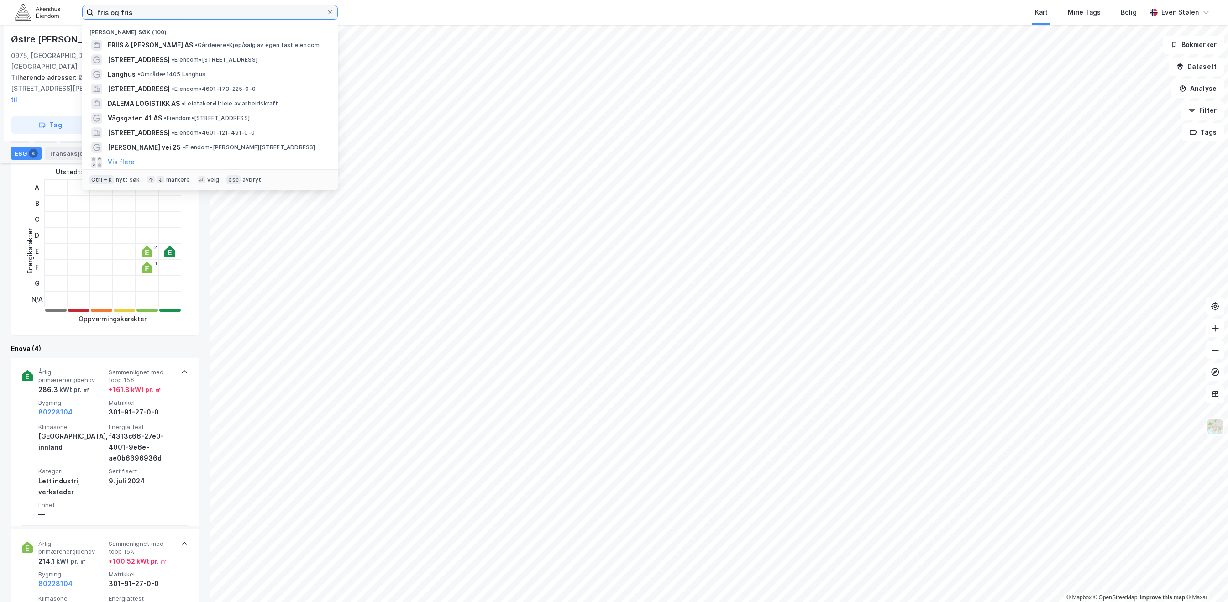
click at [261, 12] on input "fris og fris" at bounding box center [210, 12] width 233 height 14
paste input "Leiraveien 11"
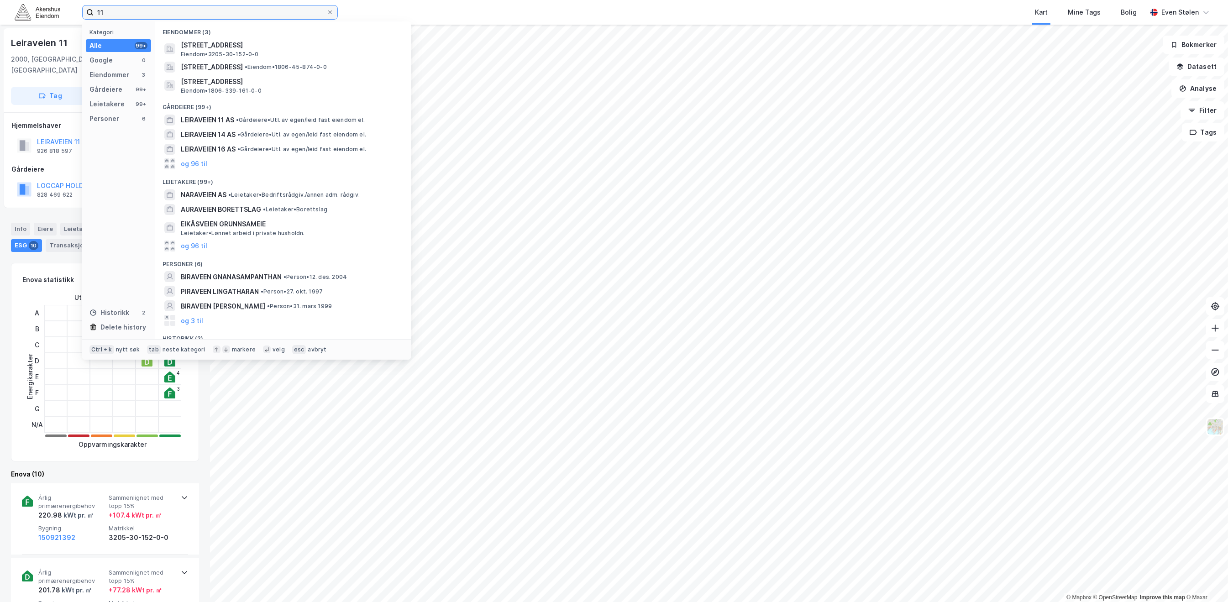
type input "1"
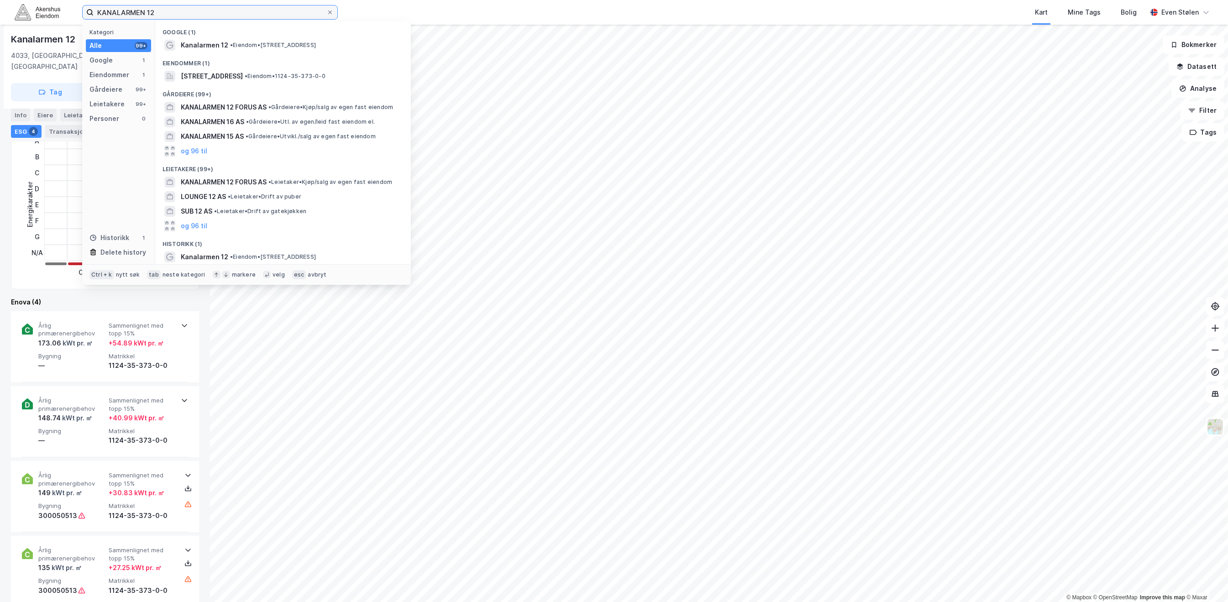
scroll to position [232, 0]
click at [55, 362] on div "—" at bounding box center [71, 367] width 67 height 11
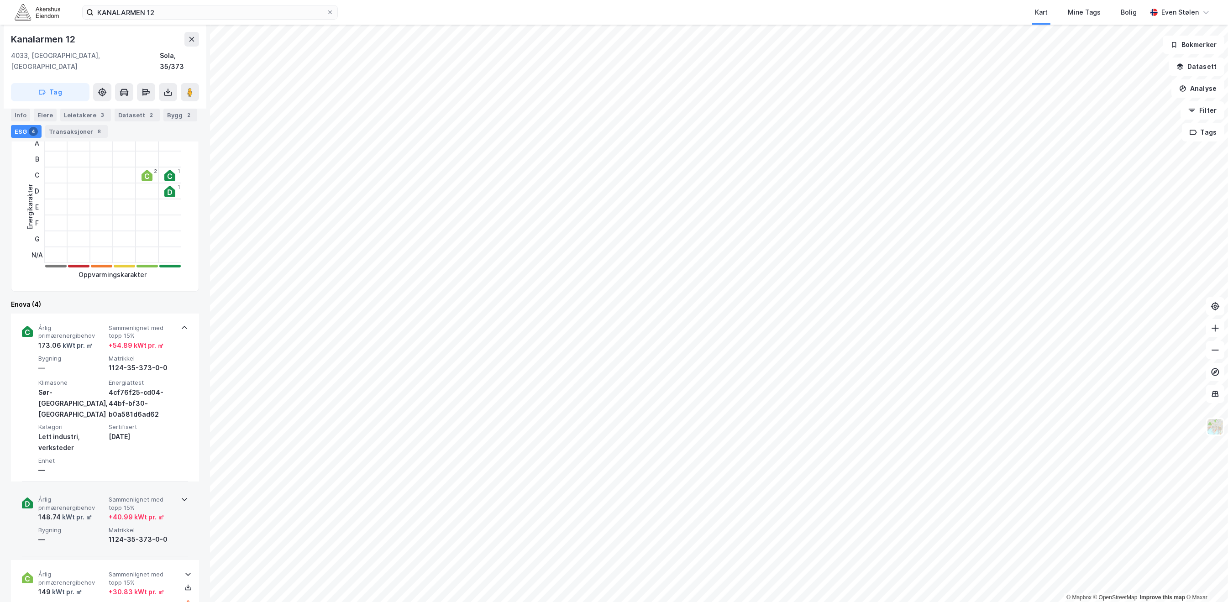
click at [82, 496] on span "Årlig primærenergibehov" at bounding box center [71, 504] width 67 height 16
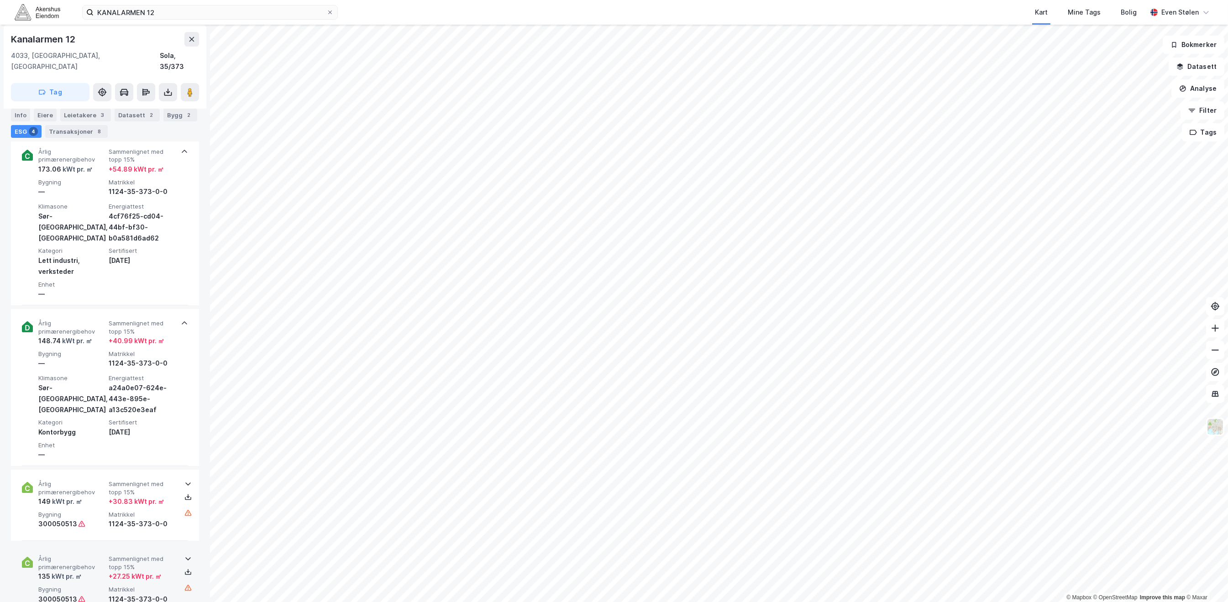
scroll to position [475, 0]
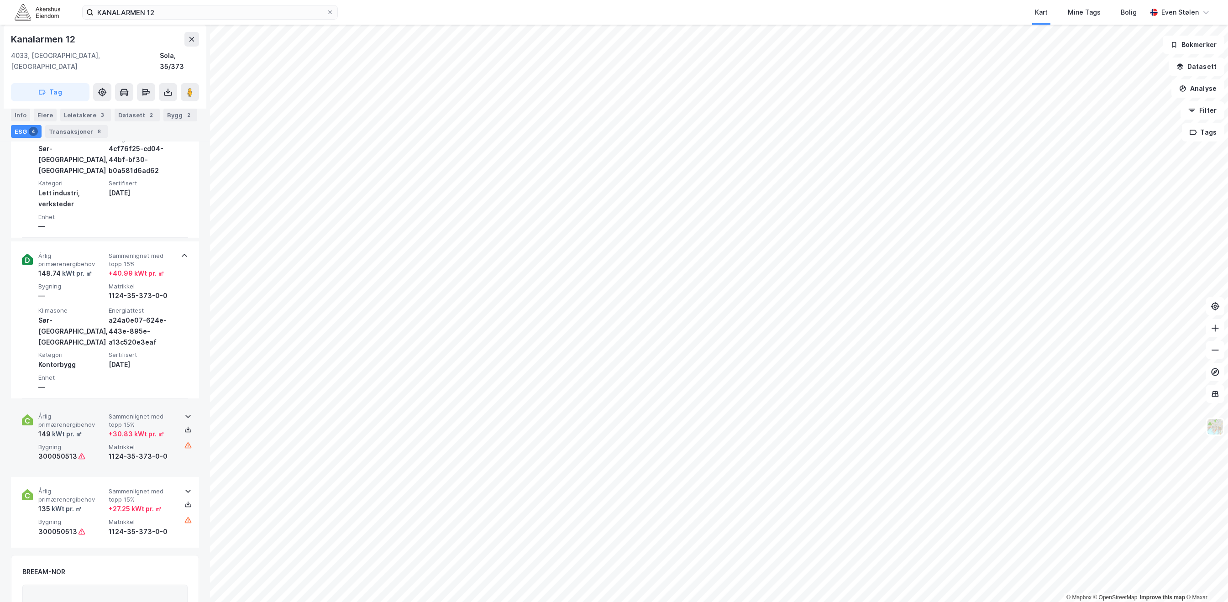
click at [95, 451] on div "300050513" at bounding box center [71, 456] width 67 height 11
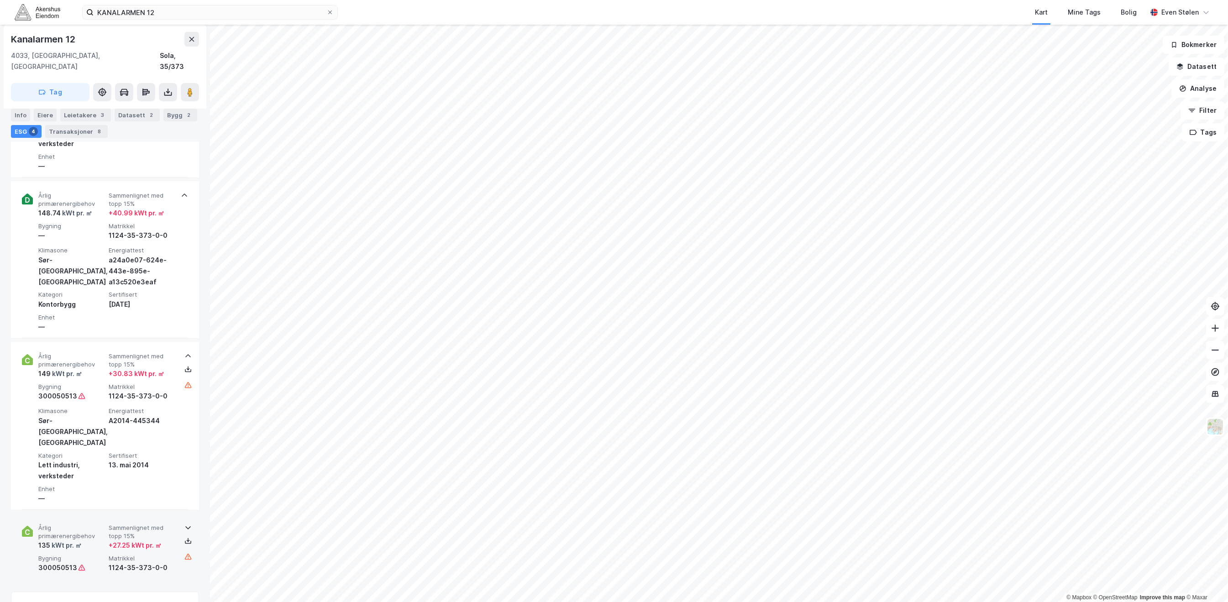
scroll to position [536, 0]
click at [113, 539] on div "+ 27.25 kWt pr. ㎡" at bounding box center [135, 544] width 53 height 11
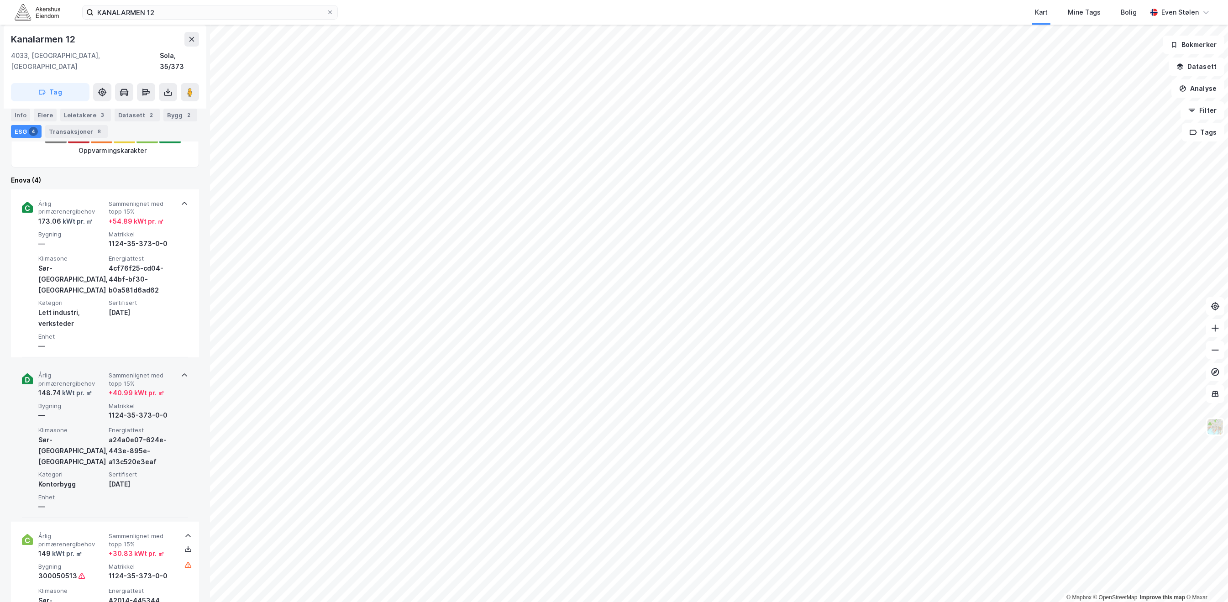
scroll to position [354, 0]
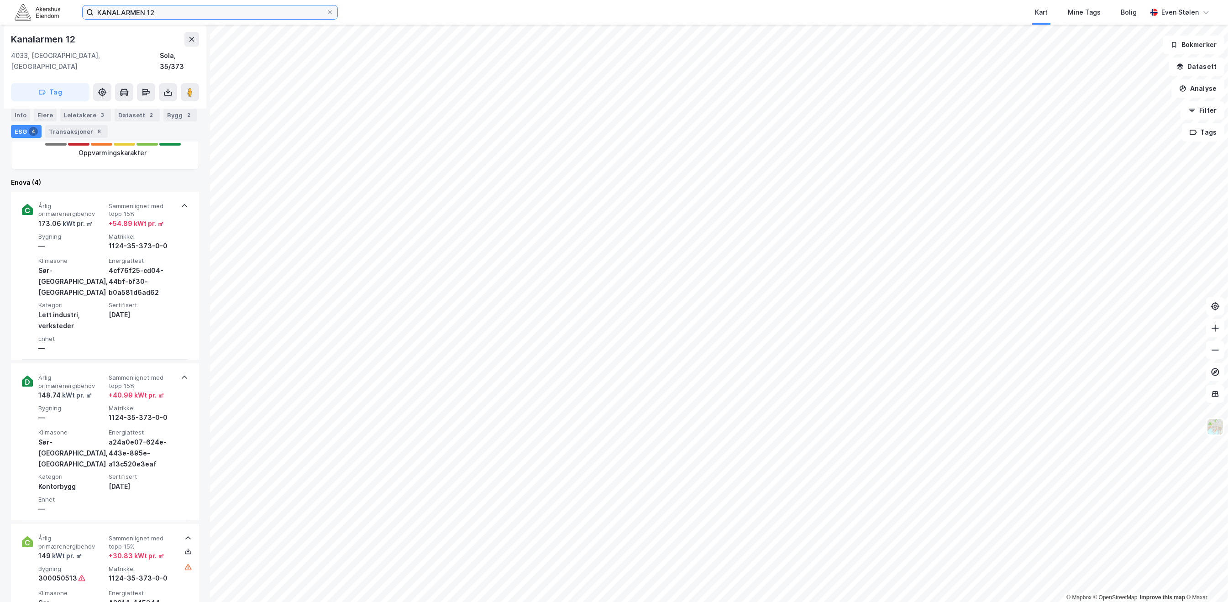
click at [214, 13] on input "KANALARMEN 12" at bounding box center [210, 12] width 233 height 14
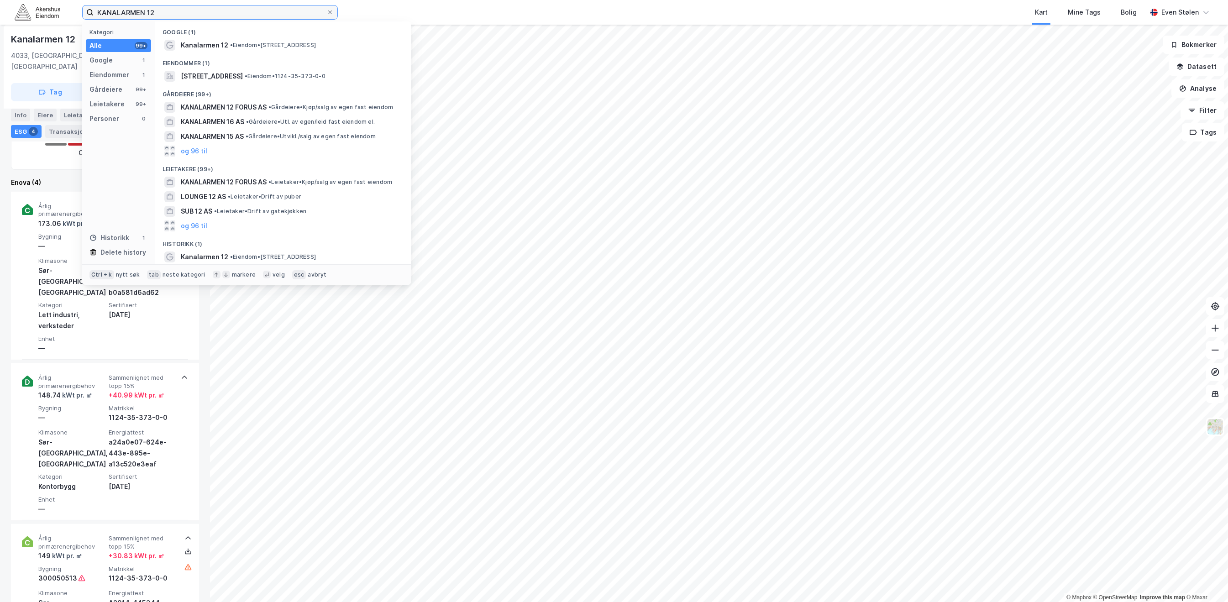
paste input "Jeksleveien 100"
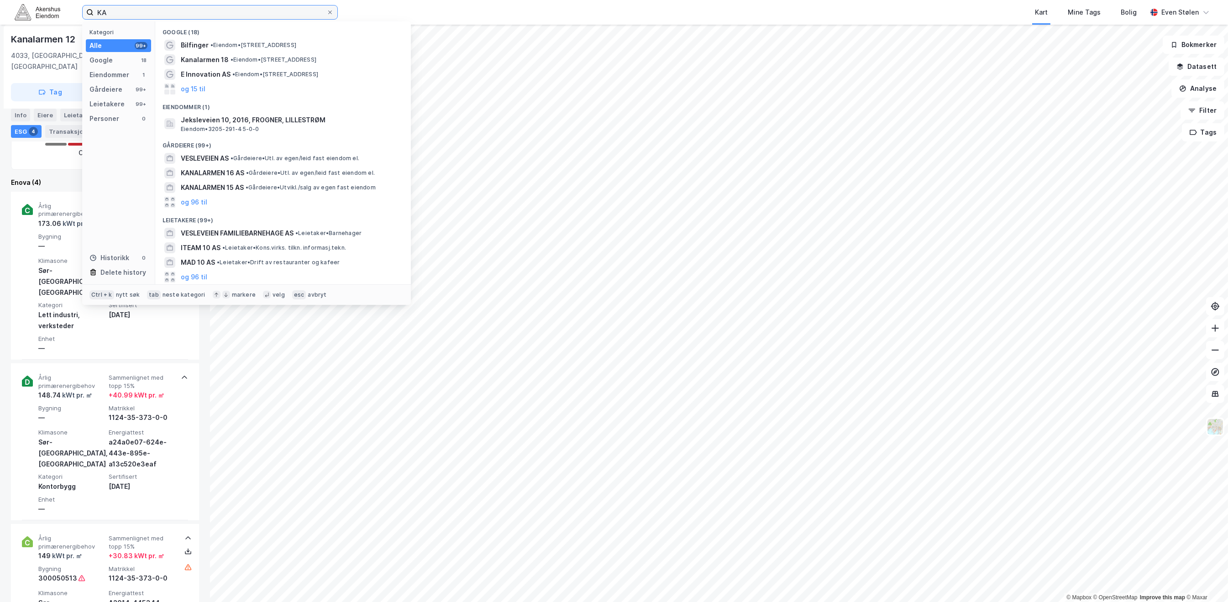
type input "K"
paste input "Jeksleveien 100"
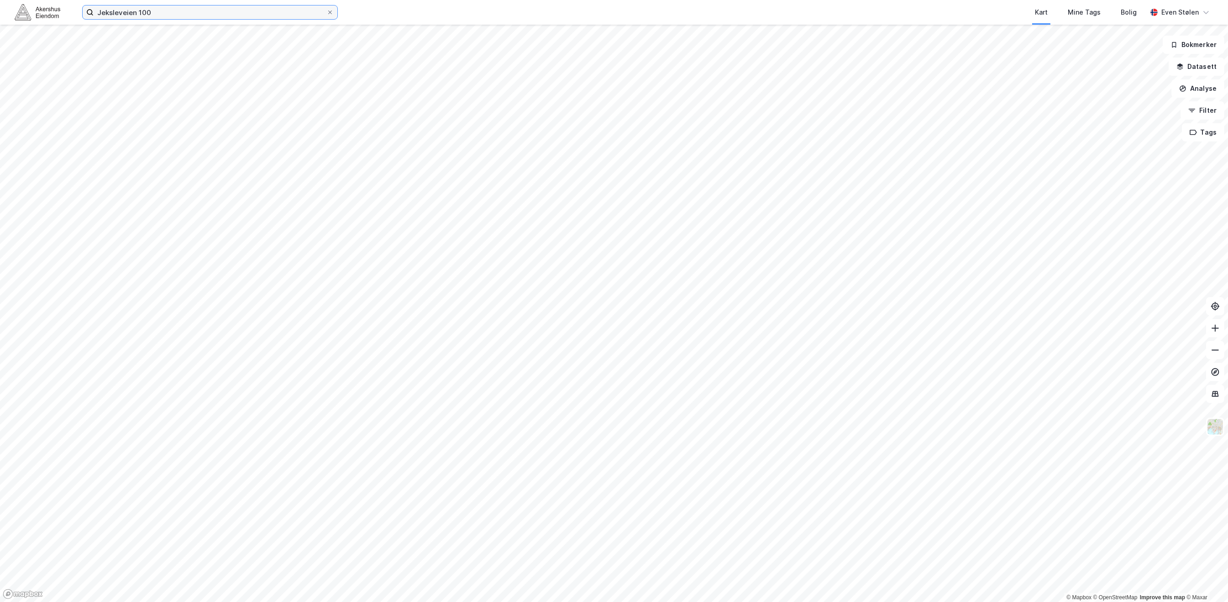
click at [212, 10] on input "Jeksleveien 100" at bounding box center [210, 12] width 233 height 14
click at [181, 10] on input "Jeksleveien 100" at bounding box center [210, 12] width 233 height 14
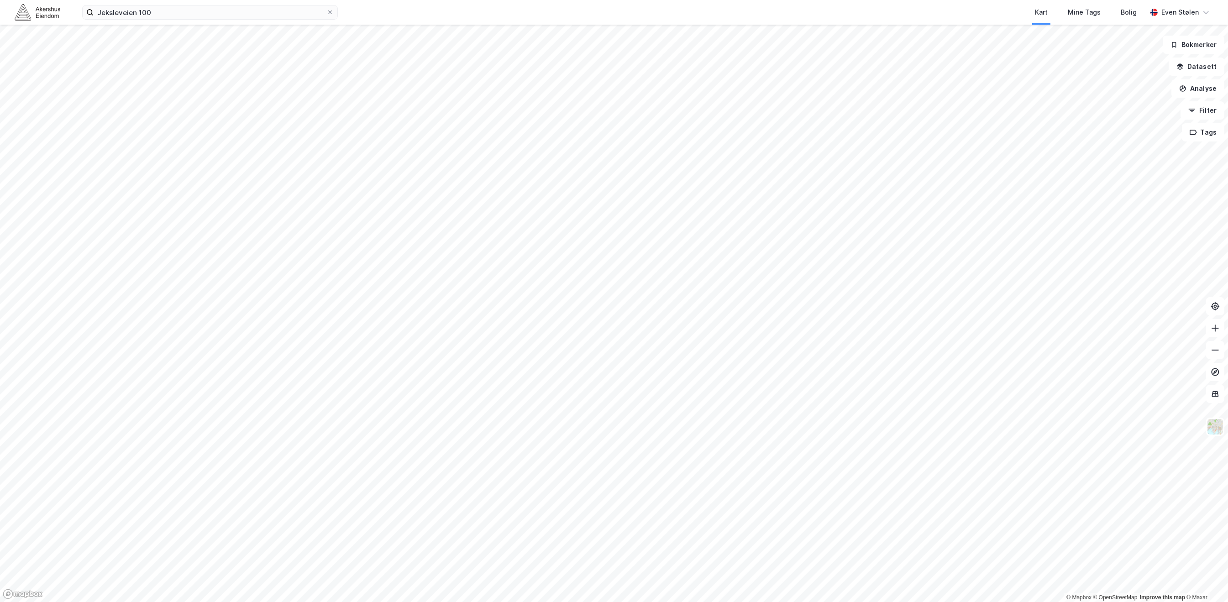
click at [42, 10] on img at bounding box center [38, 12] width 46 height 16
click at [191, 14] on input "Jeksleveien 100" at bounding box center [210, 12] width 233 height 14
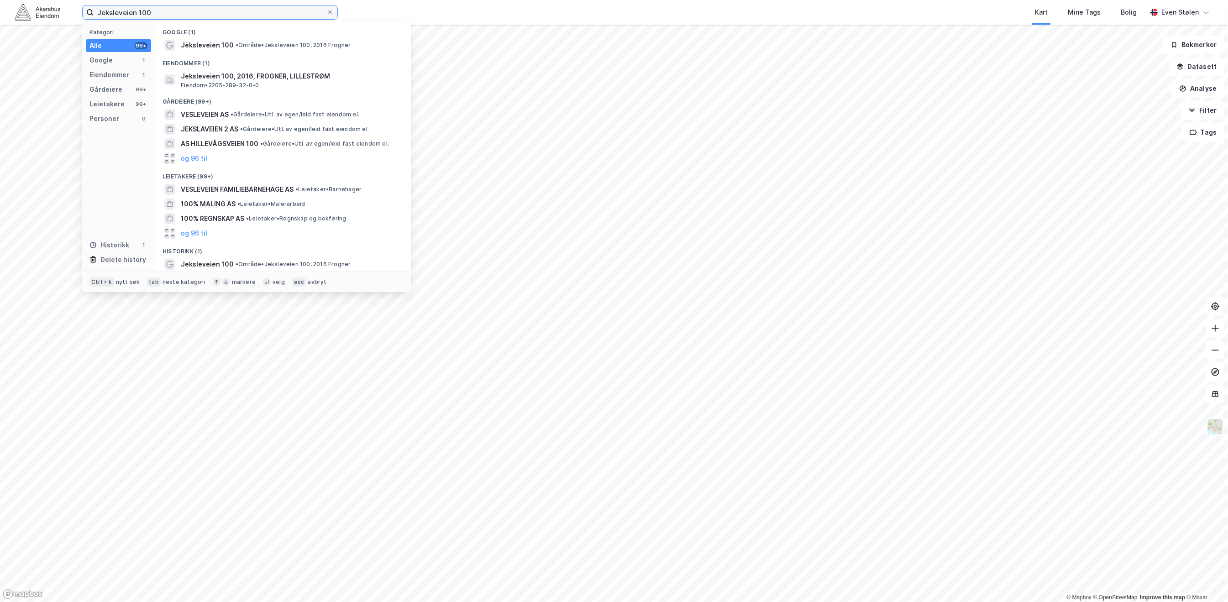
click at [191, 14] on input "Jeksleveien 100" at bounding box center [210, 12] width 233 height 14
click at [261, 77] on span "Jeksleveien 100, 2016, FROGNER, LILLESTRØM" at bounding box center [290, 76] width 219 height 11
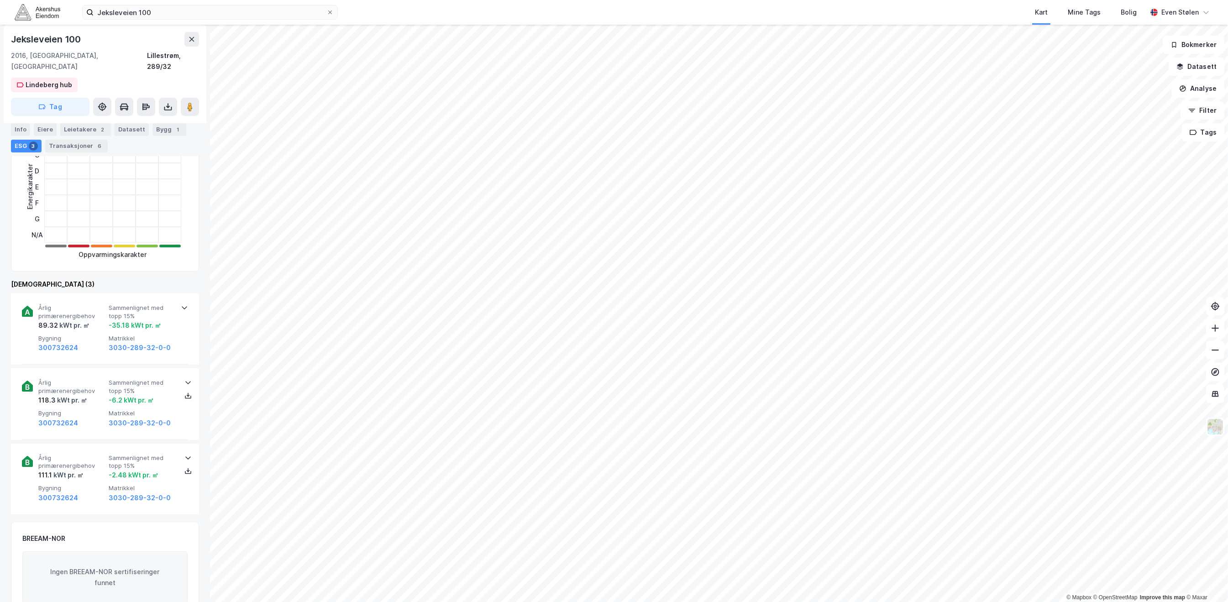
scroll to position [243, 0]
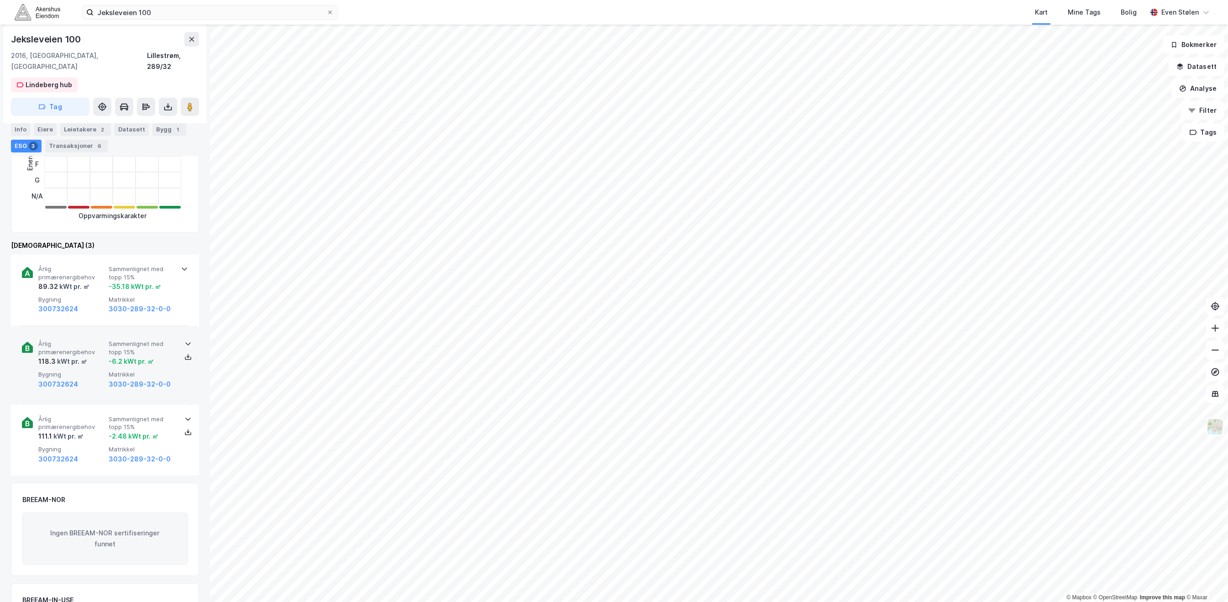
click at [85, 371] on span "Bygning" at bounding box center [71, 375] width 67 height 8
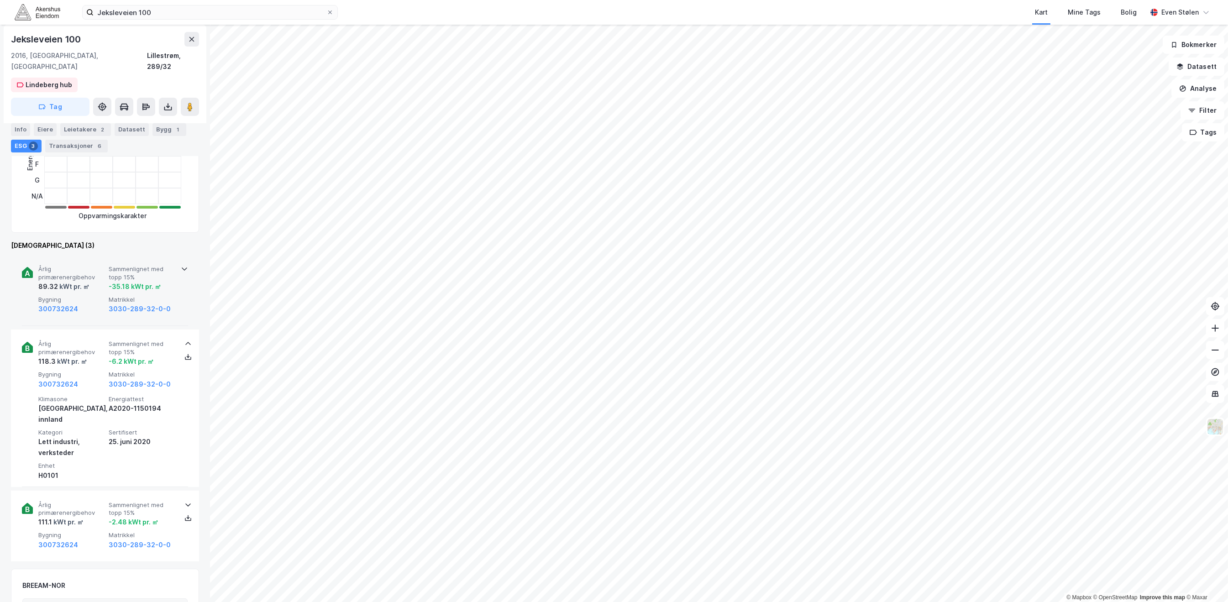
click at [92, 281] on div "89.32 kWt pr. ㎡" at bounding box center [71, 286] width 67 height 11
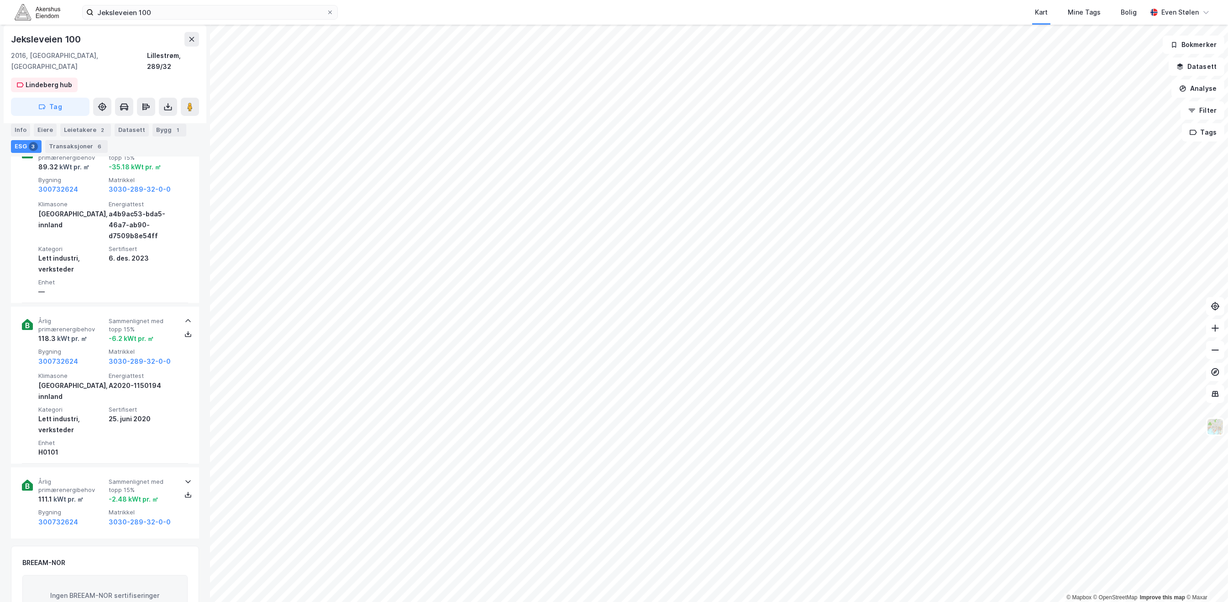
scroll to position [365, 0]
click at [104, 507] on div "Årlig primærenergibehov 111.1 kWt pr. ㎡ Sammenlignet med [PERSON_NAME] 15% -2.4…" at bounding box center [105, 500] width 166 height 71
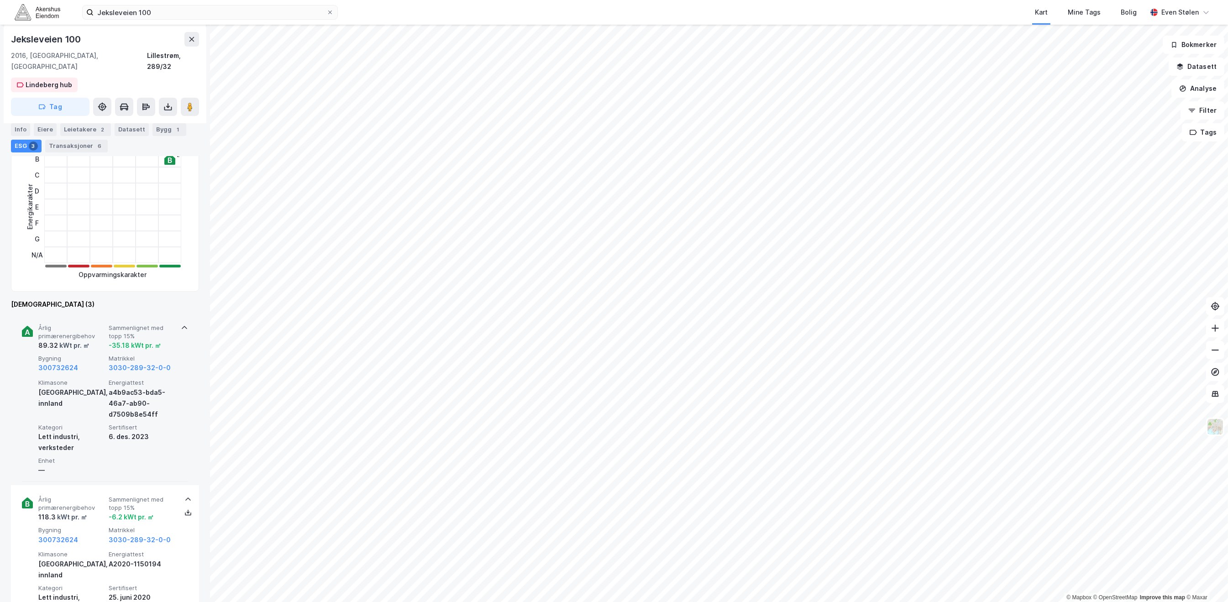
scroll to position [183, 0]
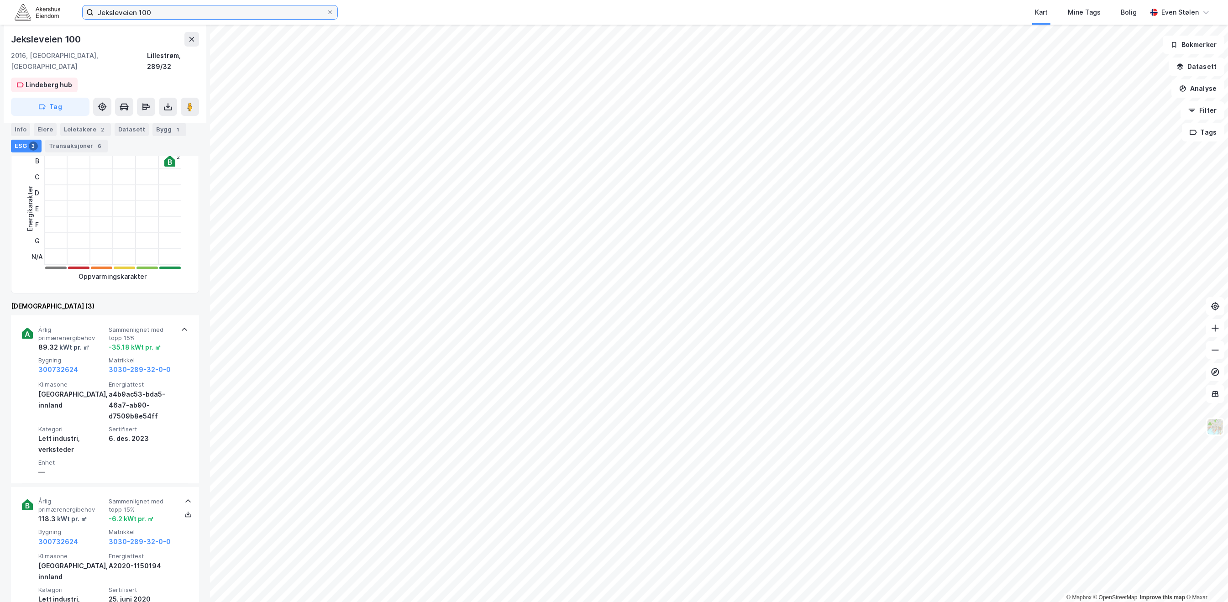
click at [204, 9] on input "Jeksleveien 100" at bounding box center [210, 12] width 233 height 14
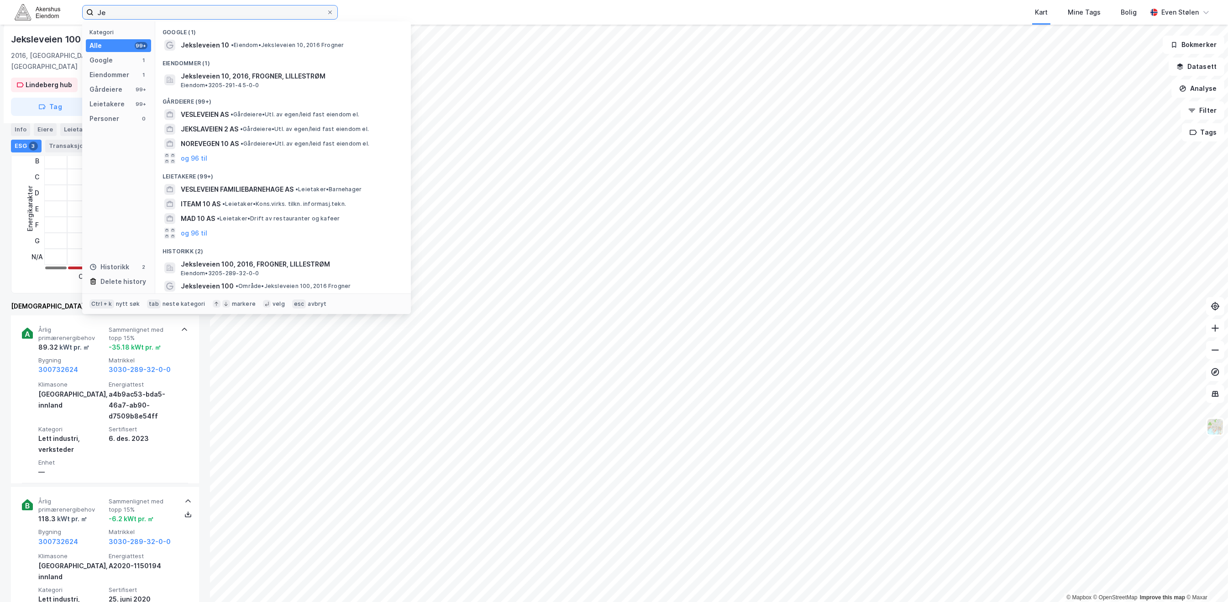
type input "J"
paste input "Jeksleveien 120"
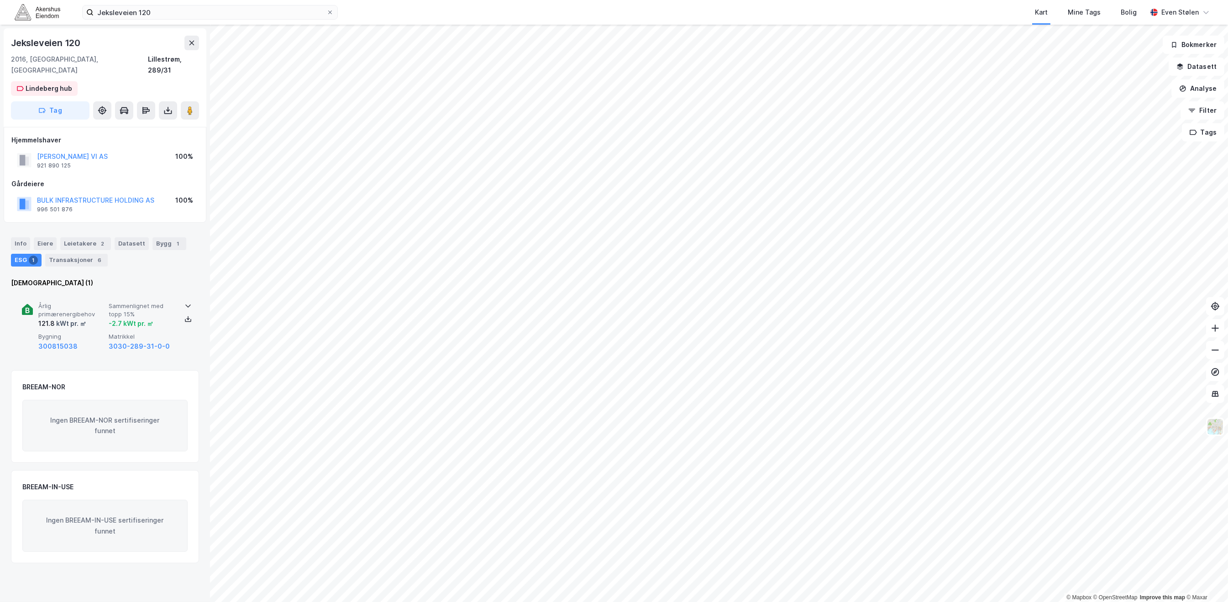
click at [94, 333] on span "Bygning" at bounding box center [71, 337] width 67 height 8
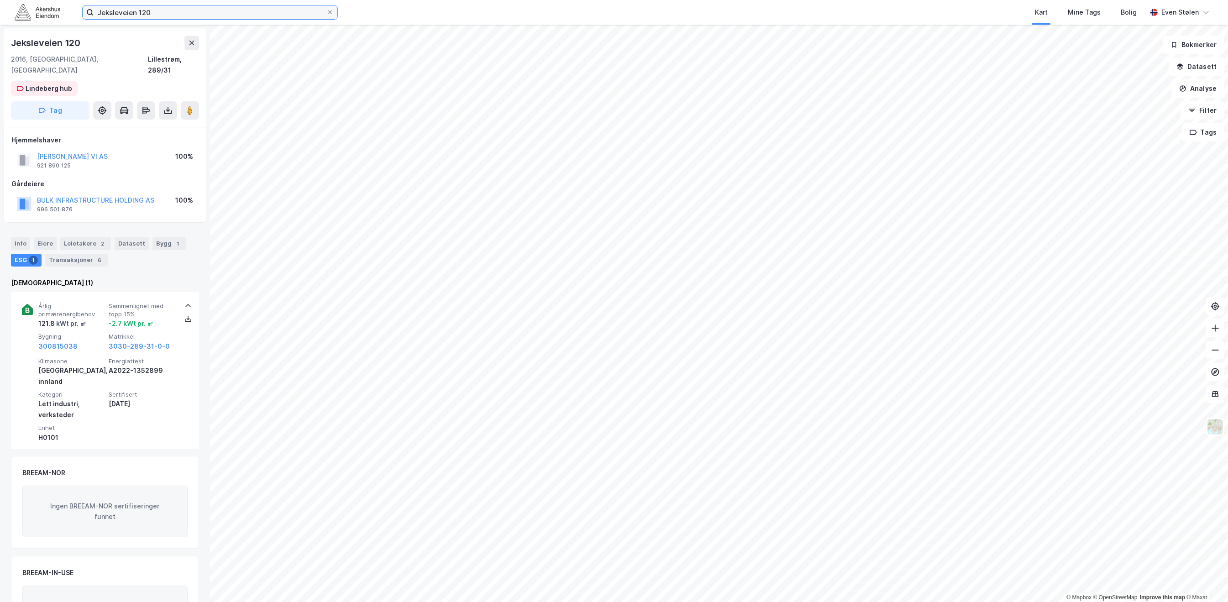
click at [196, 12] on input "Jeksleveien 120" at bounding box center [210, 12] width 233 height 14
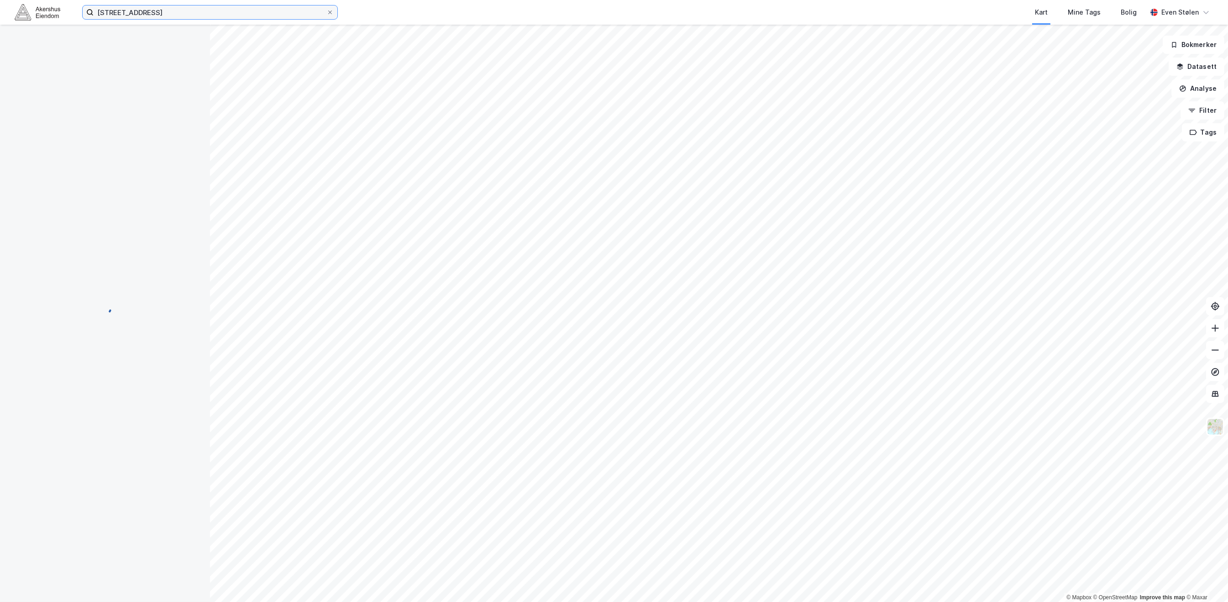
scroll to position [99, 0]
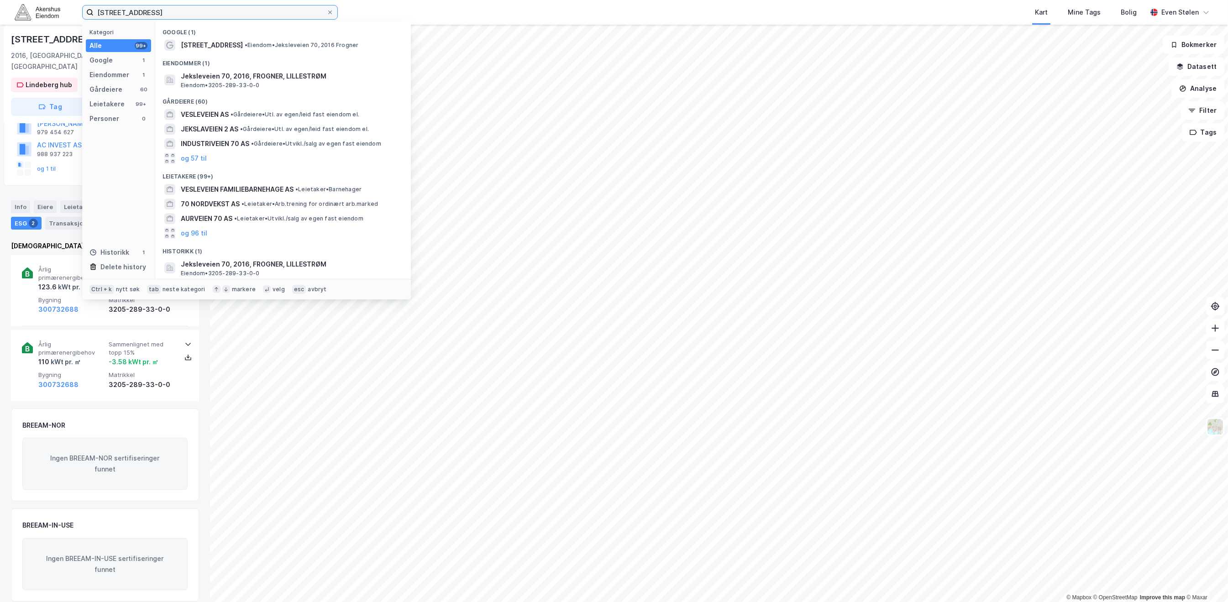
click at [268, 13] on input "[STREET_ADDRESS]" at bounding box center [210, 12] width 233 height 14
paste input "ohan [STREET_ADDRESS]"
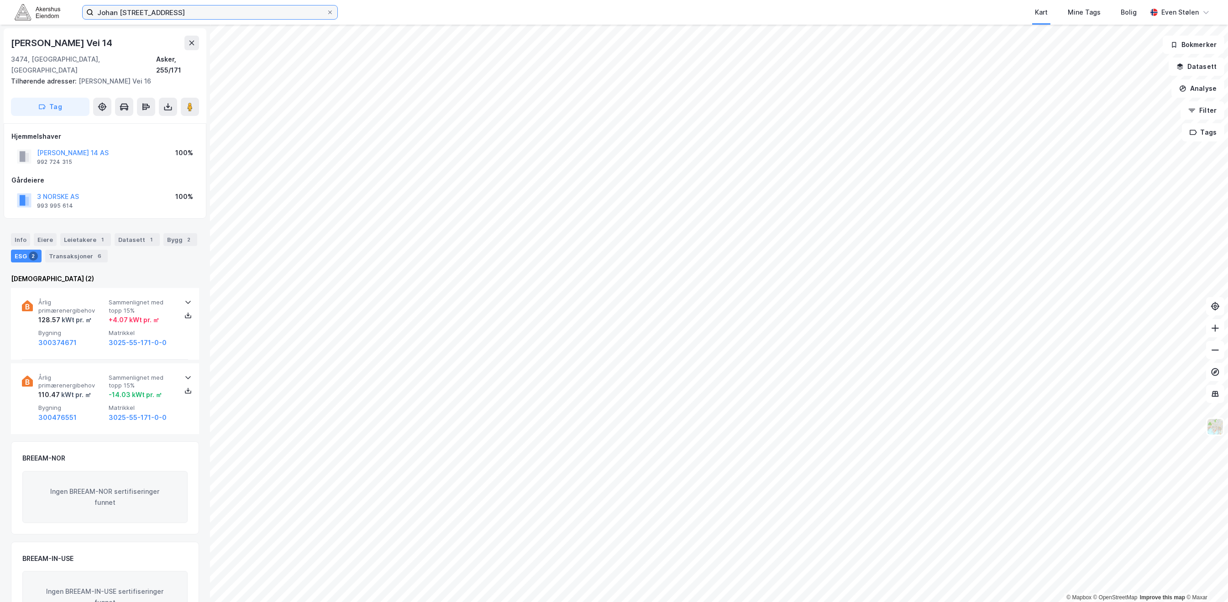
scroll to position [33, 0]
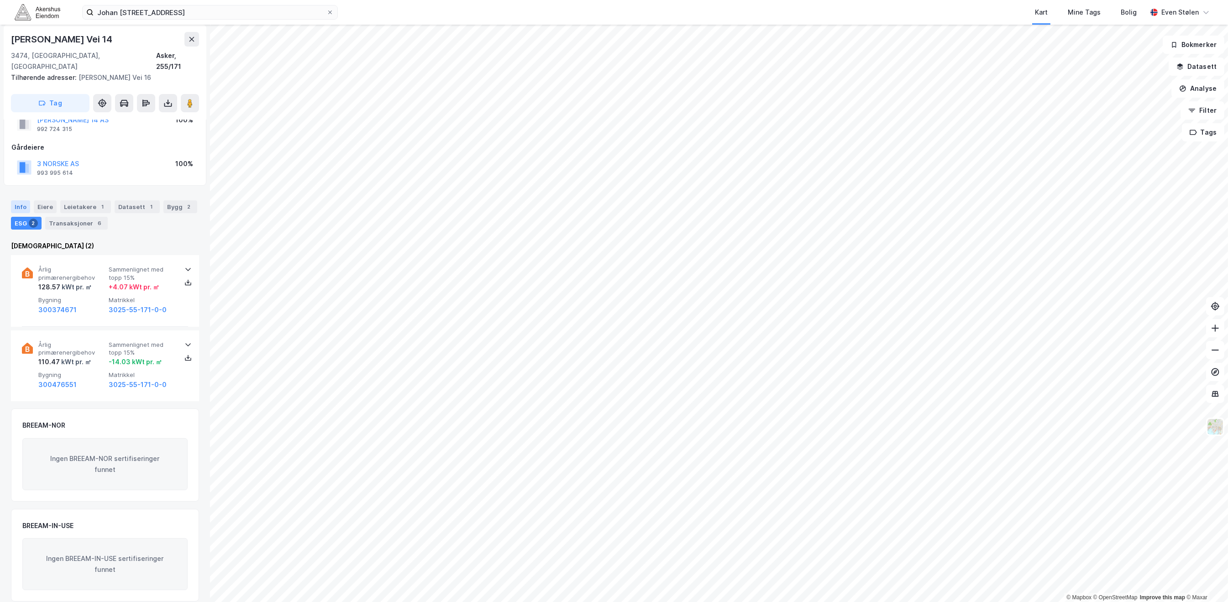
click at [16, 200] on div "Info" at bounding box center [20, 206] width 19 height 13
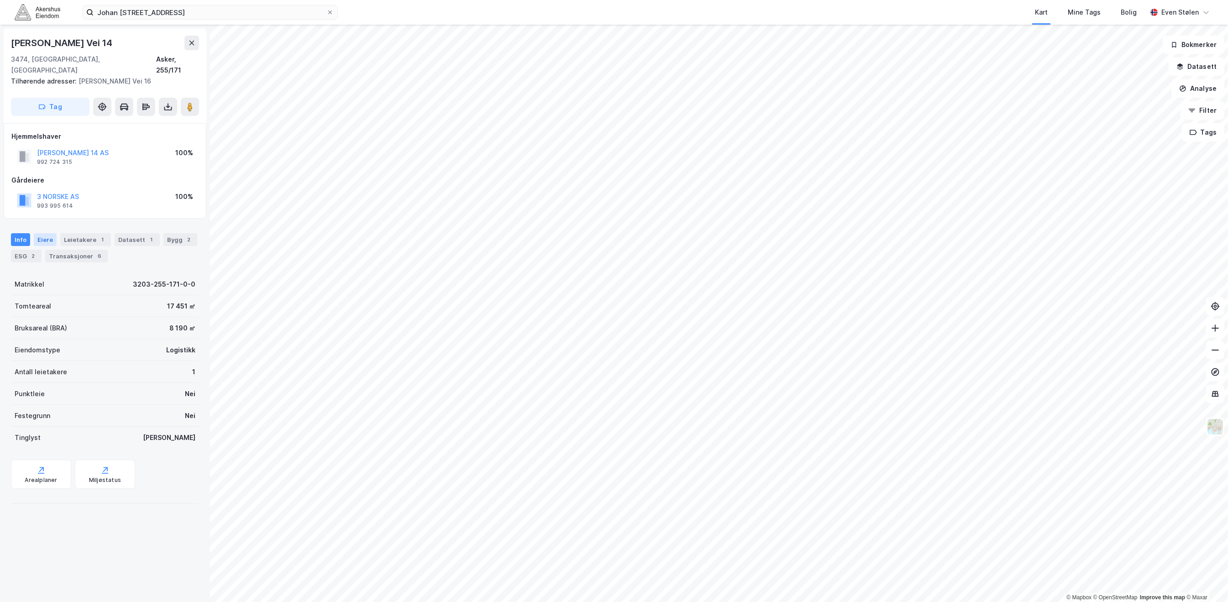
click at [49, 233] on div "Eiere" at bounding box center [45, 239] width 23 height 13
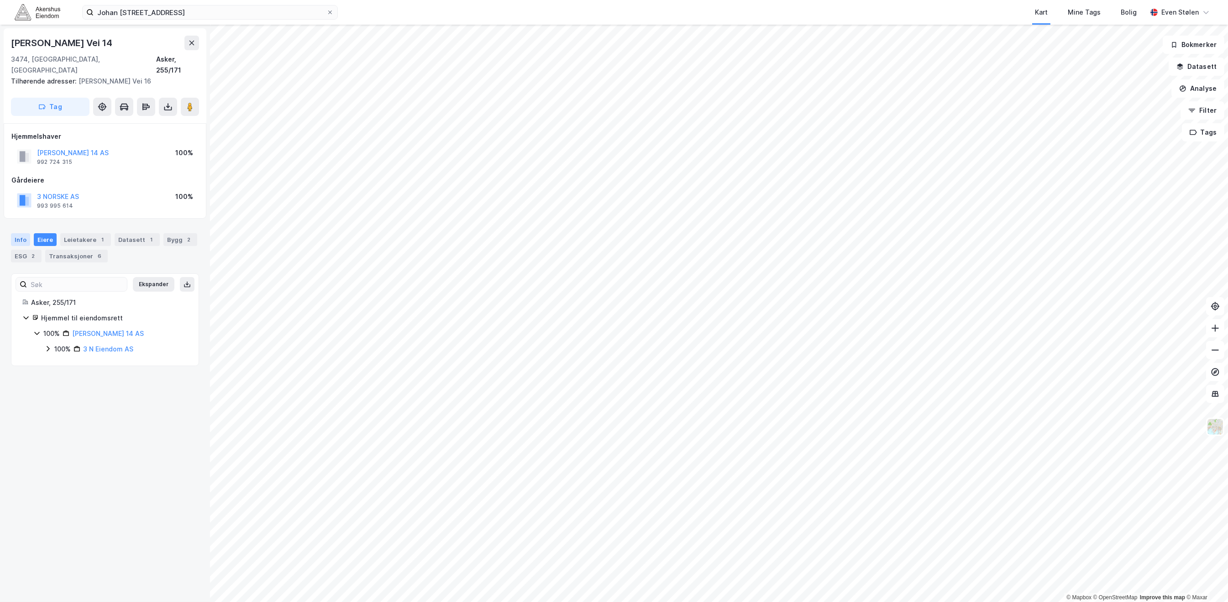
click at [23, 233] on div "Info" at bounding box center [20, 239] width 19 height 13
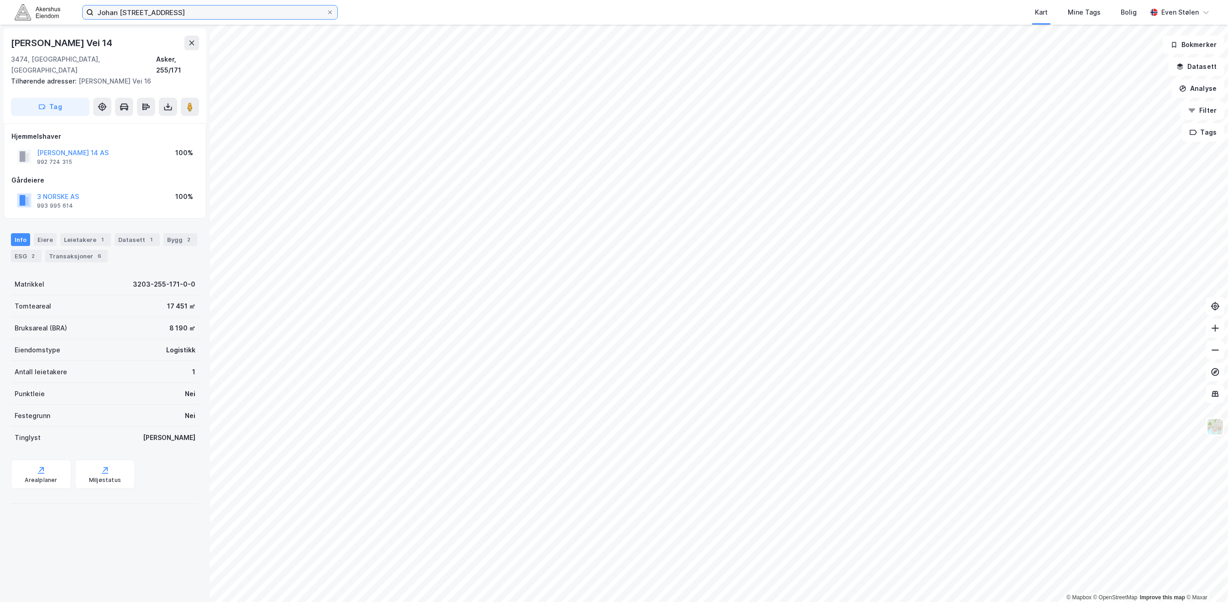
click at [193, 10] on input "Johan [STREET_ADDRESS]" at bounding box center [210, 12] width 233 height 14
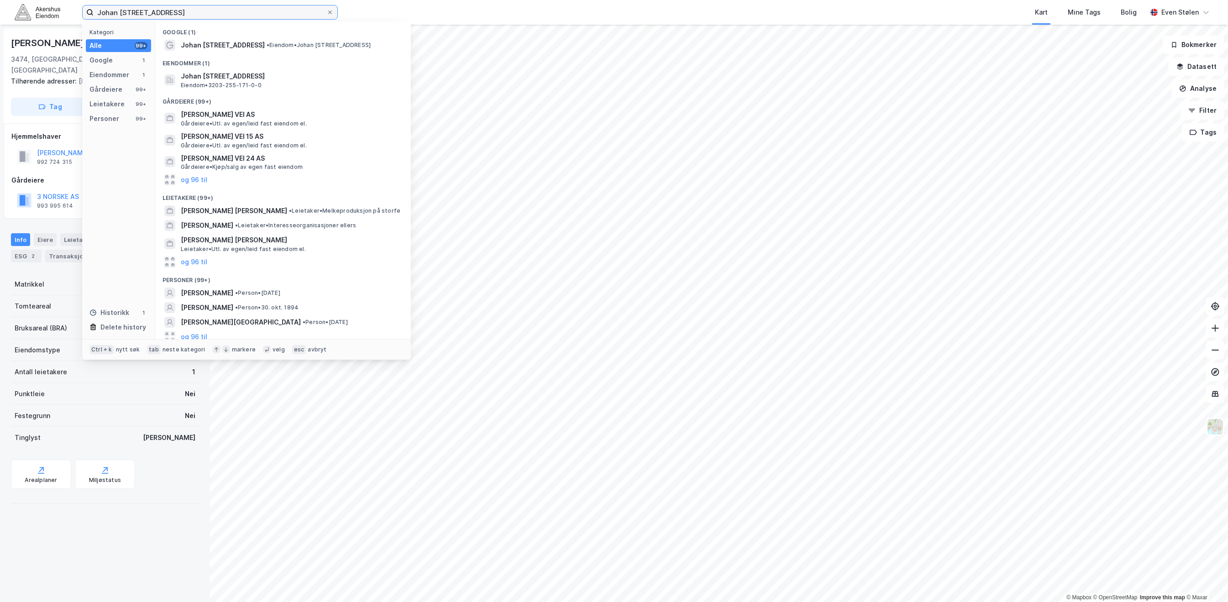
click at [193, 10] on input "Johan [STREET_ADDRESS]" at bounding box center [210, 12] width 233 height 14
paste input "Bekkedroga 16"
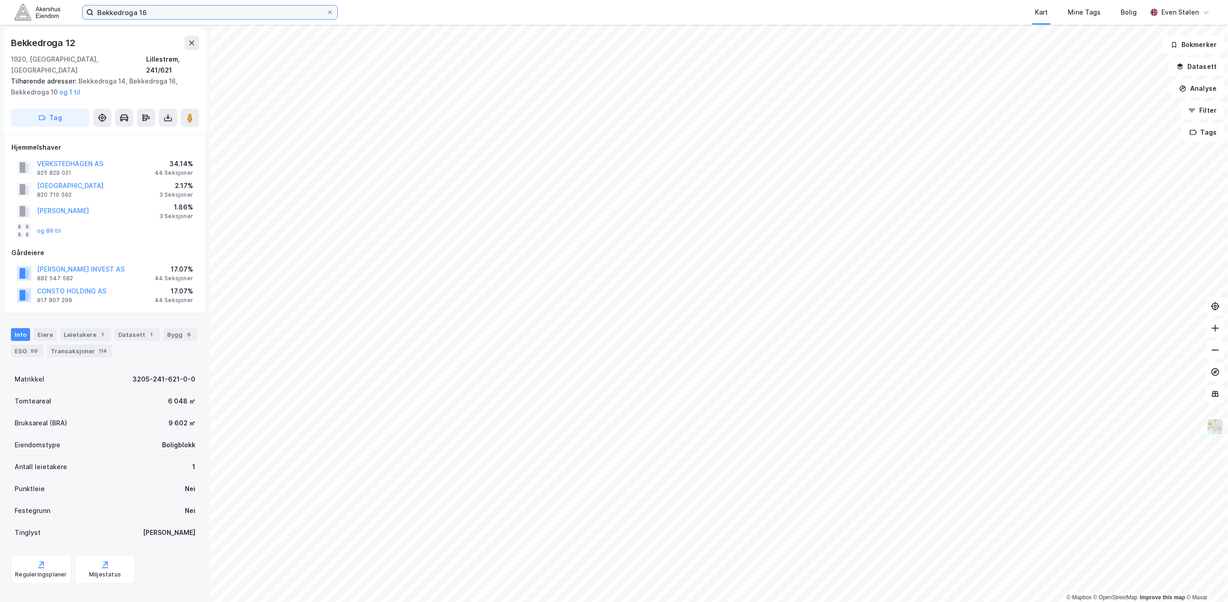
scroll to position [33, 0]
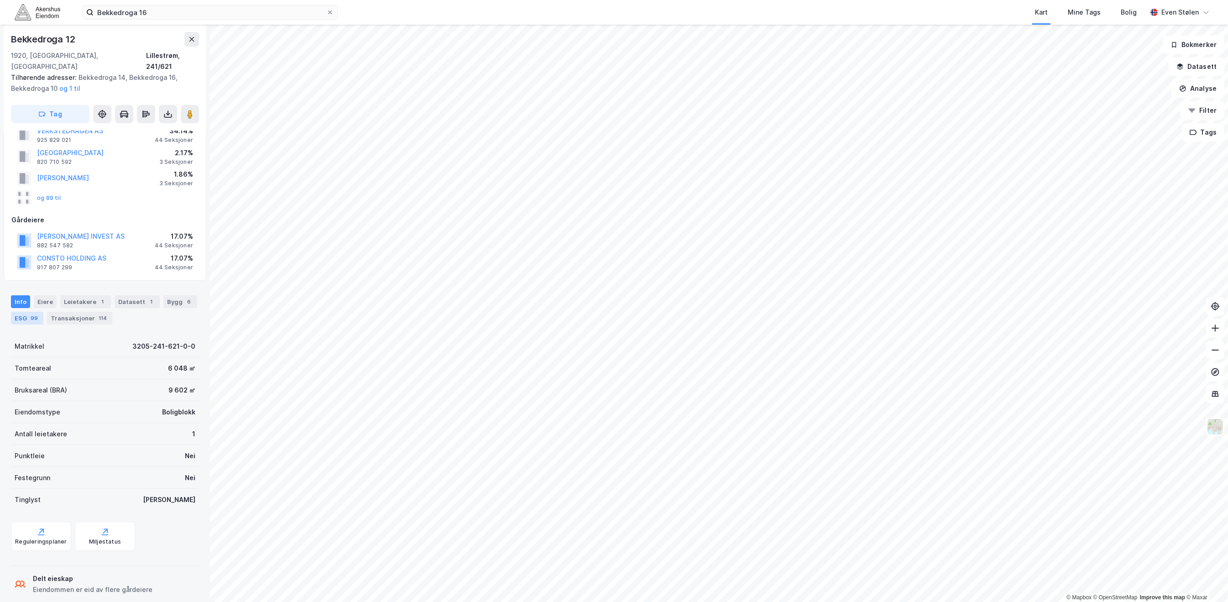
click at [23, 312] on div "ESG 99" at bounding box center [27, 318] width 32 height 13
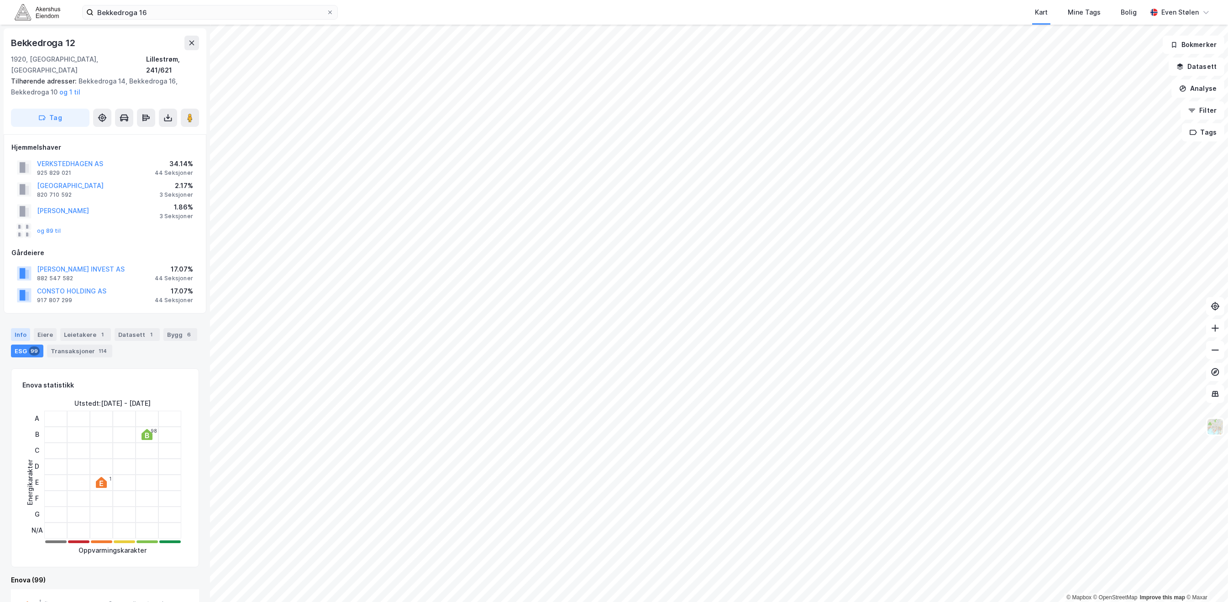
click at [22, 328] on div "Info" at bounding box center [20, 334] width 19 height 13
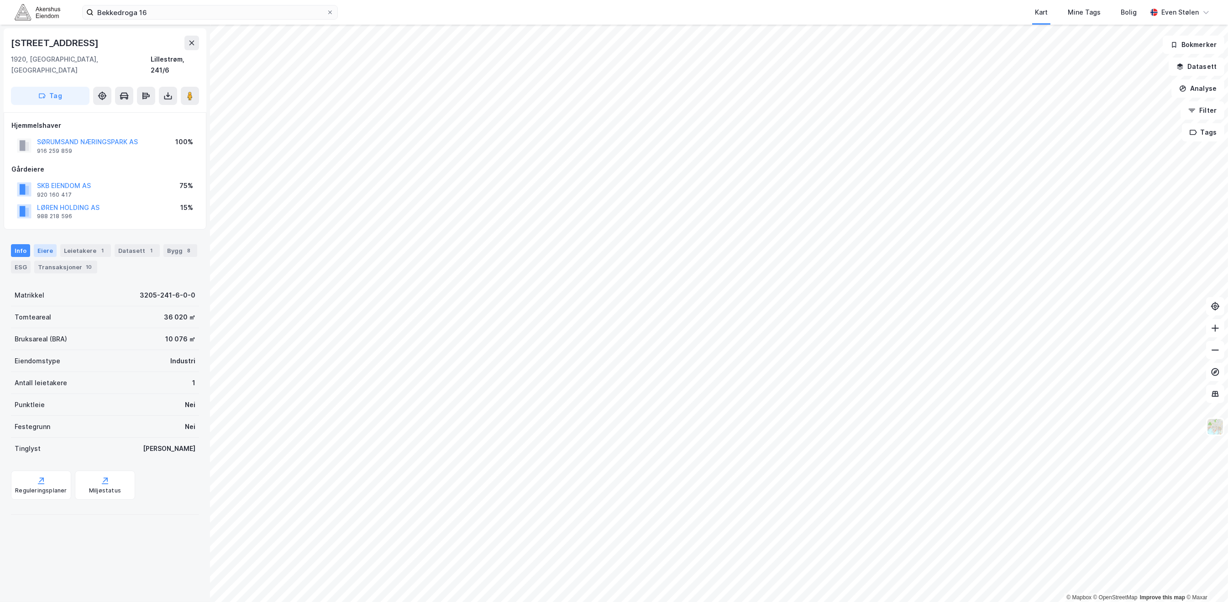
click at [52, 244] on div "Eiere" at bounding box center [45, 250] width 23 height 13
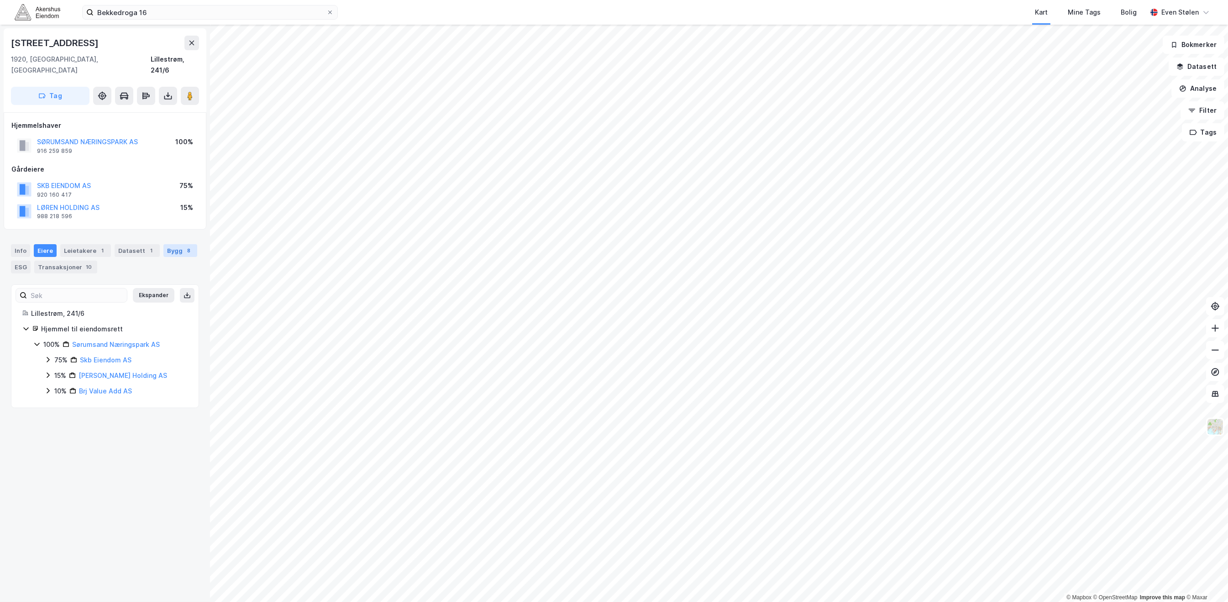
click at [176, 244] on div "Bygg 8" at bounding box center [180, 250] width 34 height 13
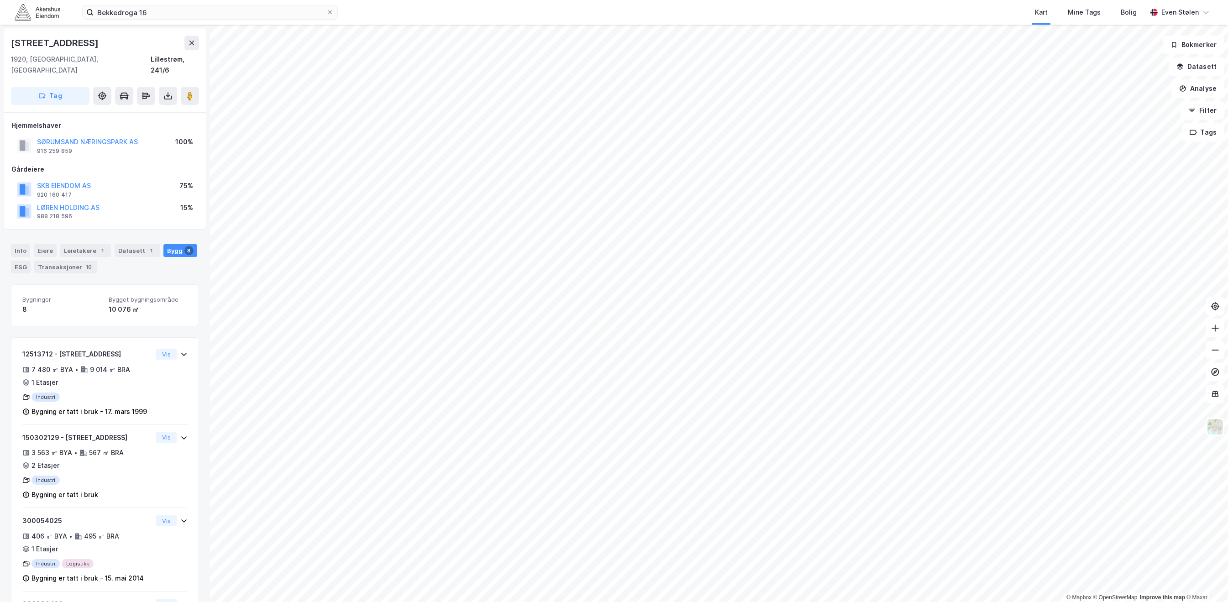
scroll to position [64, 0]
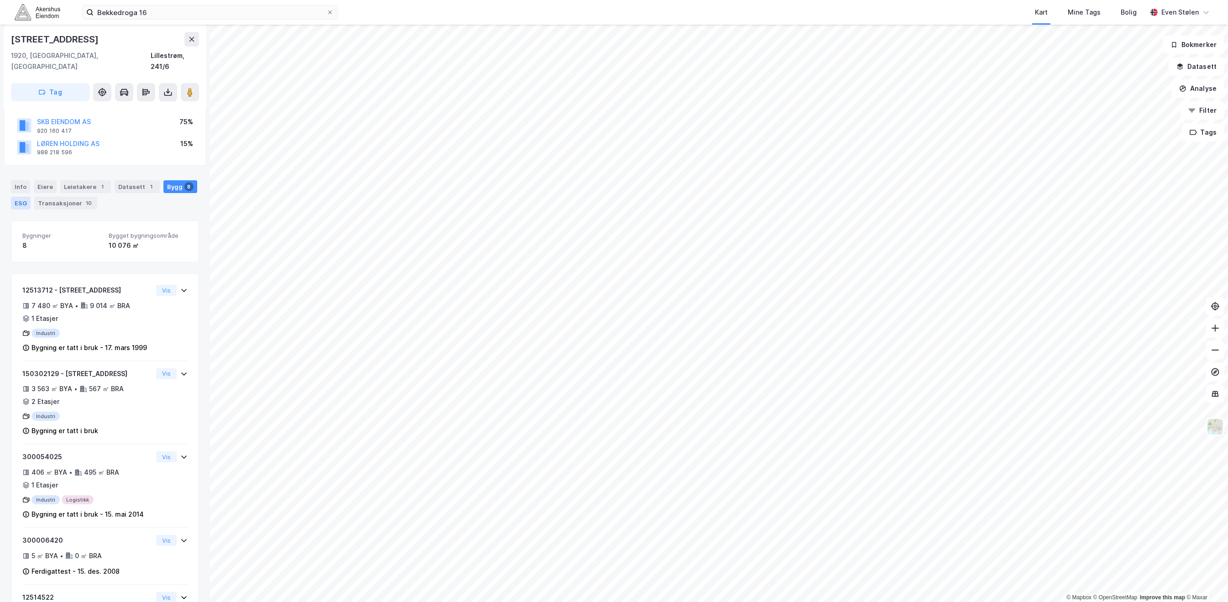
click at [18, 197] on div "ESG" at bounding box center [21, 203] width 20 height 13
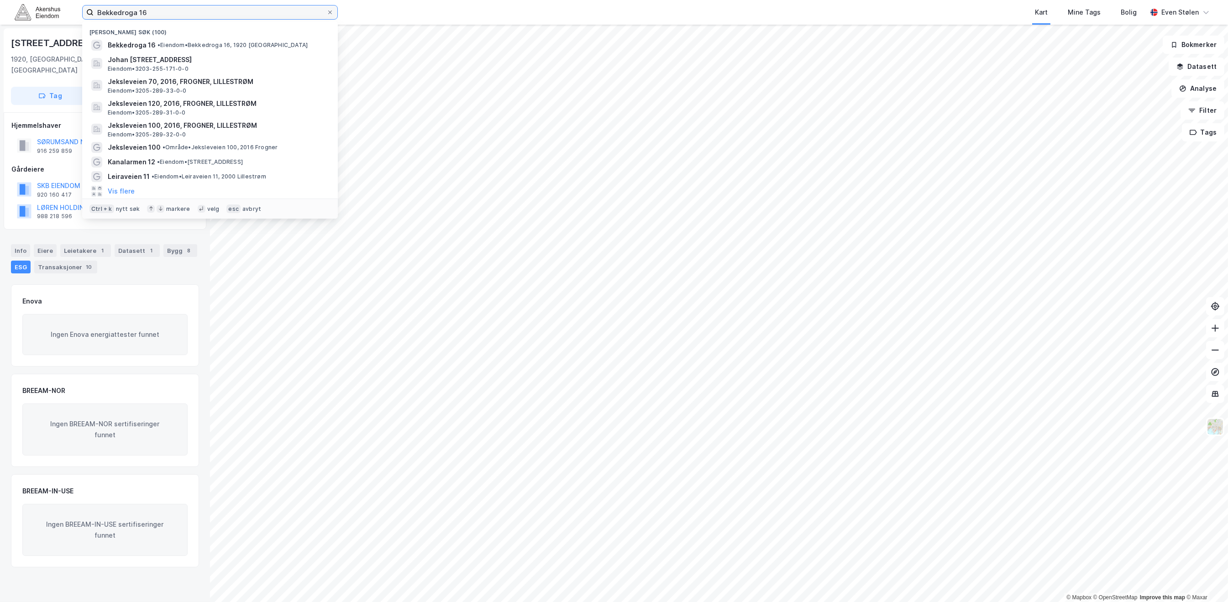
click at [195, 10] on input "Bekkedroga 16" at bounding box center [210, 12] width 233 height 14
click at [205, 40] on div "Bekkedroga 16 • Eiendom • Bekkedroga 16, 1920 [GEOGRAPHIC_DATA]" at bounding box center [218, 45] width 221 height 11
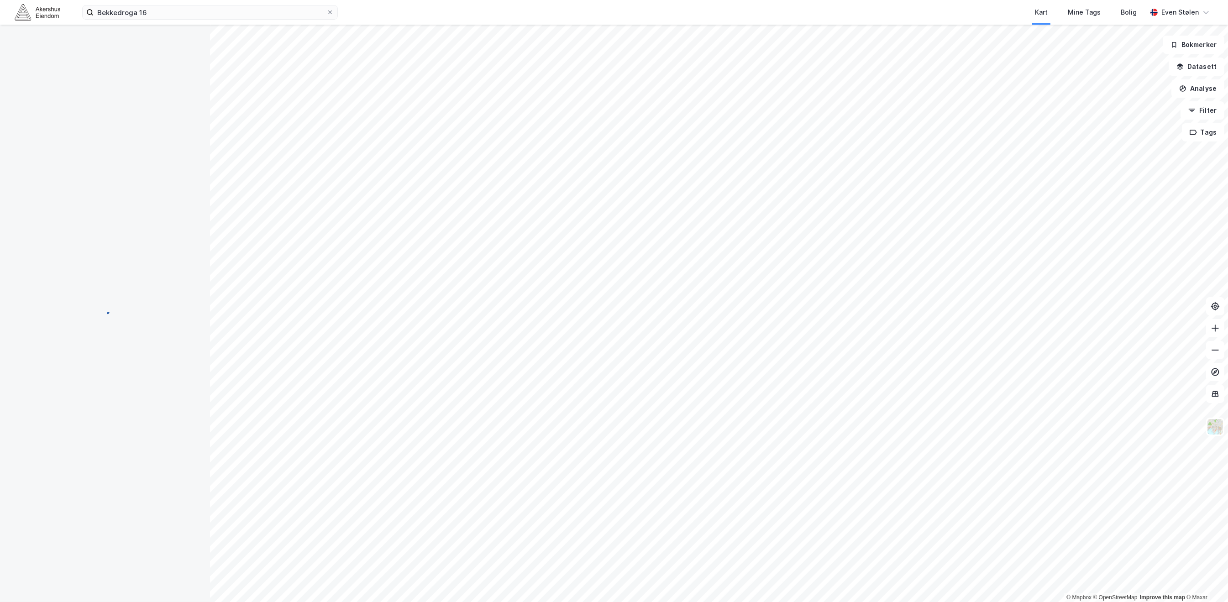
scroll to position [64, 0]
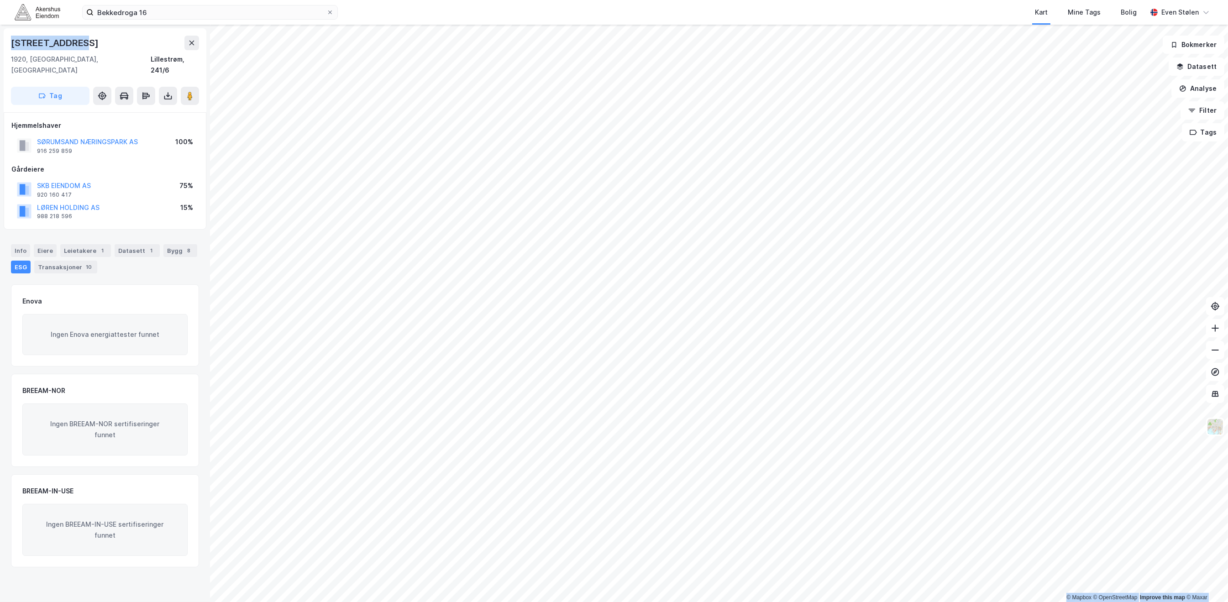
drag, startPoint x: 73, startPoint y: 43, endPoint x: -19, endPoint y: 41, distance: 91.7
click at [0, 41] on html "Bekkedroga 16 Kart Mine Tags [PERSON_NAME] Even Stølen © Mapbox © OpenStreetMap…" at bounding box center [614, 301] width 1228 height 602
click at [142, 10] on input "Bekkedroga 16" at bounding box center [210, 12] width 233 height 14
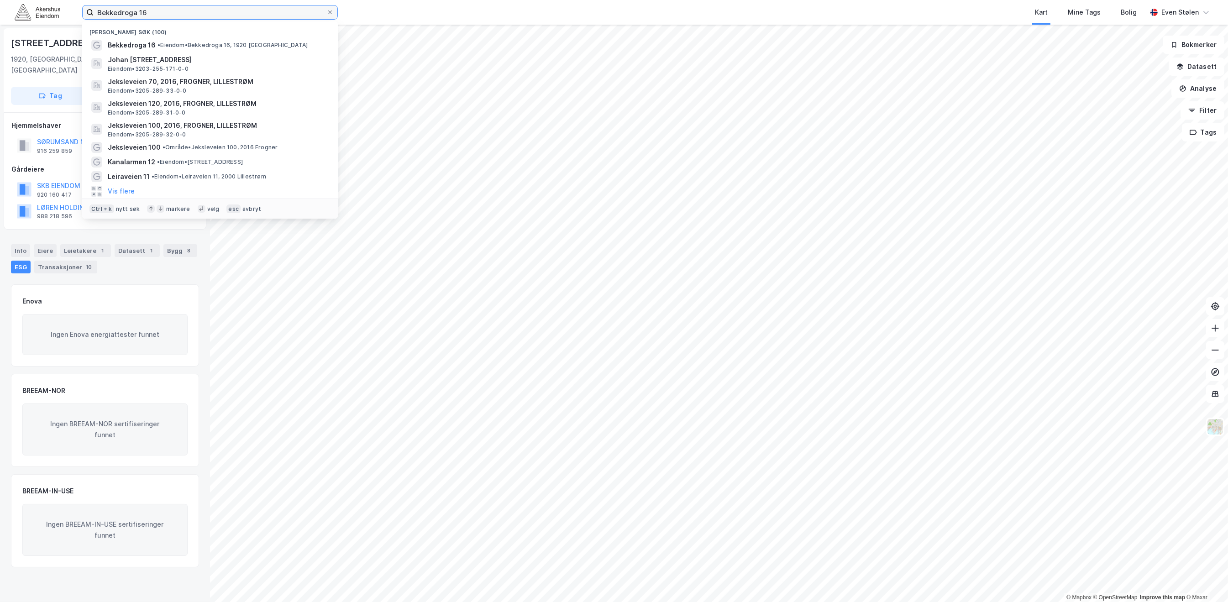
click at [142, 10] on input "Bekkedroga 16" at bounding box center [210, 12] width 233 height 14
paste input "© Mapbox © OpenStreetMap Improve this map © [PERSON_NAME]"
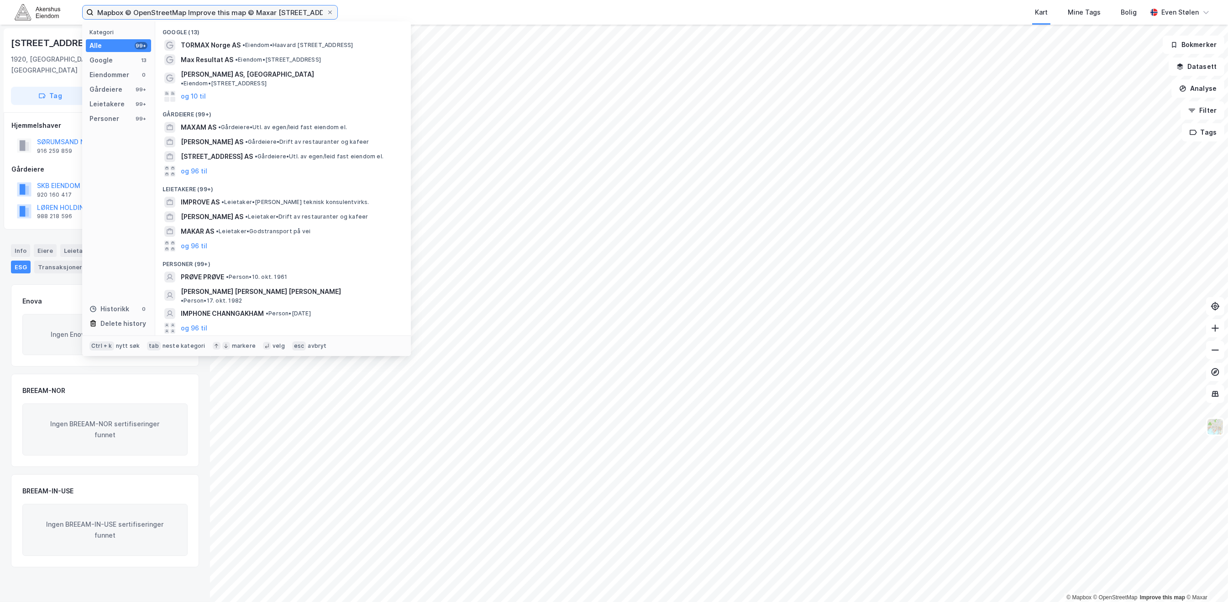
drag, startPoint x: 275, startPoint y: 11, endPoint x: -31, endPoint y: 4, distance: 305.8
click at [0, 4] on html "© Mapbox © OpenStreetMap Improve this map © Maxar [STREET_ADDRESS] Kategori All…" at bounding box center [614, 301] width 1228 height 602
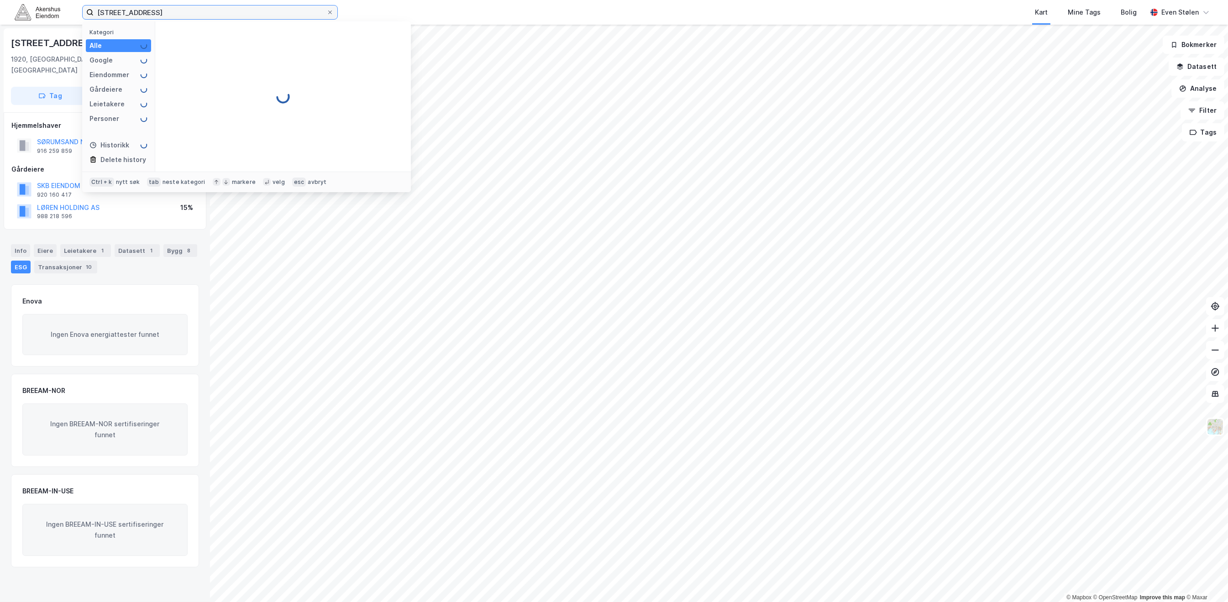
type input "[STREET_ADDRESS]"
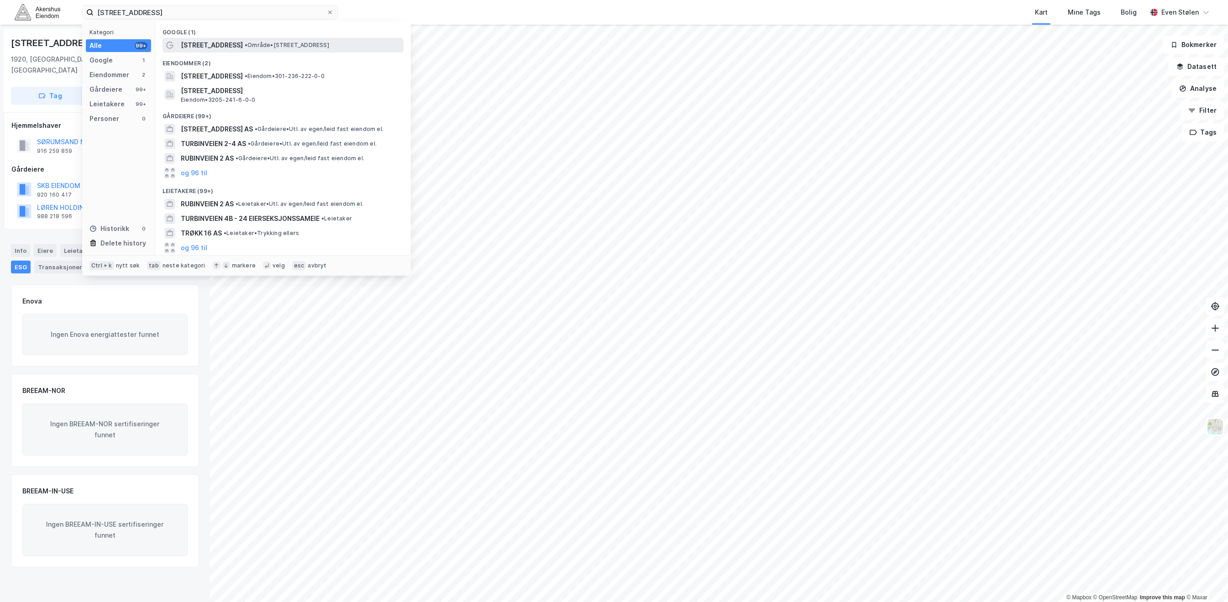
click at [320, 44] on span "• Område • [STREET_ADDRESS]" at bounding box center [287, 45] width 84 height 7
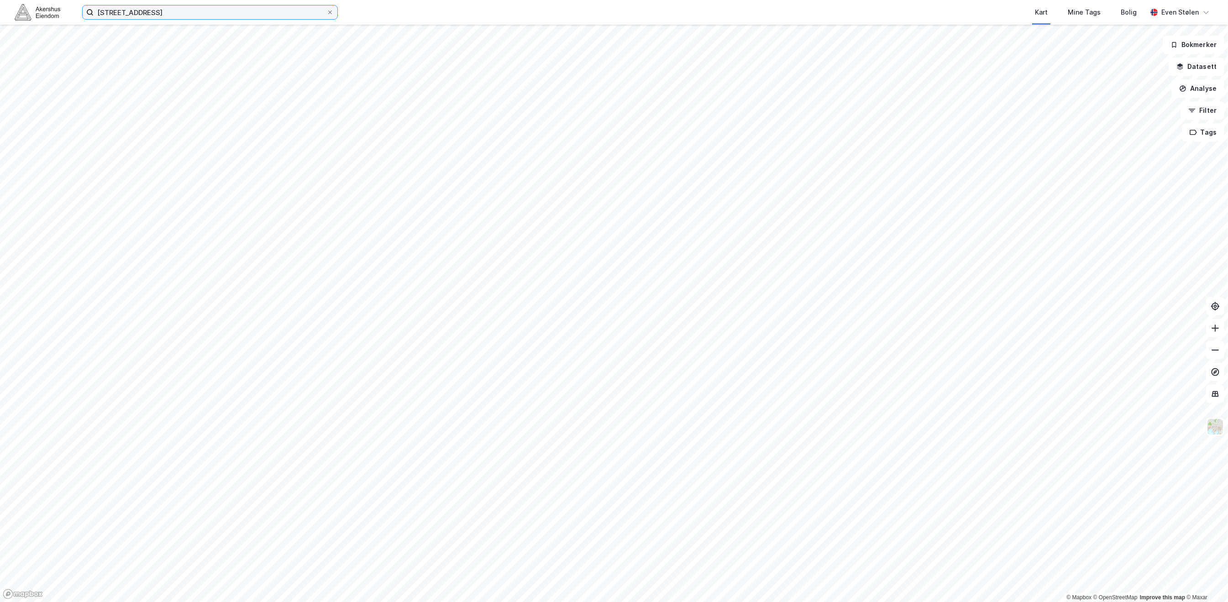
click at [196, 15] on input "[STREET_ADDRESS]" at bounding box center [210, 12] width 233 height 14
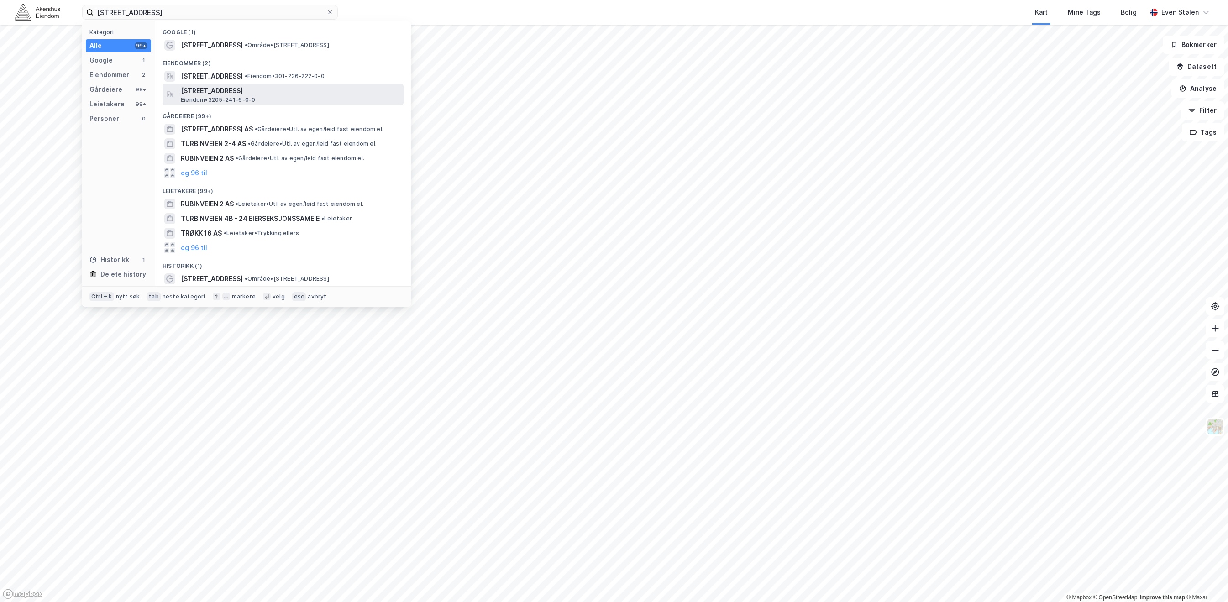
click at [320, 89] on span "[STREET_ADDRESS]" at bounding box center [290, 90] width 219 height 11
